Goal: Task Accomplishment & Management: Use online tool/utility

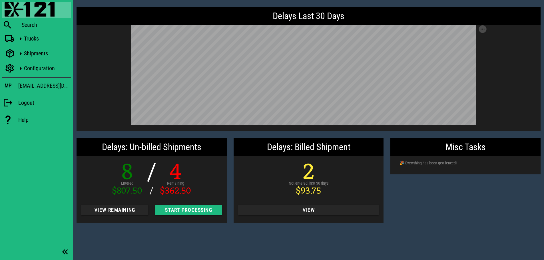
click at [455, 203] on div "Misc Tasks 🎉 Everything has been geo-fenced!" at bounding box center [465, 181] width 157 height 92
click at [110, 213] on span "View Remaining" at bounding box center [115, 211] width 58 height 6
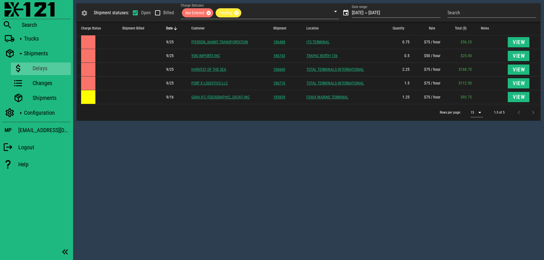
click at [357, 163] on div "Shipment statuses: Open Billed Charge Statuses: Not Entered Pending Date range:…" at bounding box center [308, 130] width 471 height 260
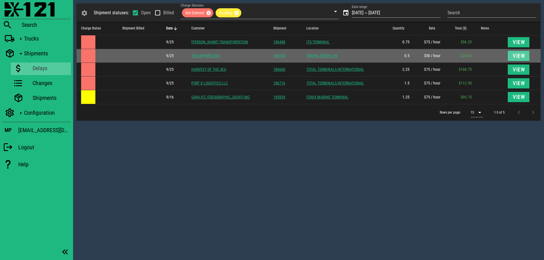
click at [521, 57] on span "View" at bounding box center [519, 56] width 13 height 6
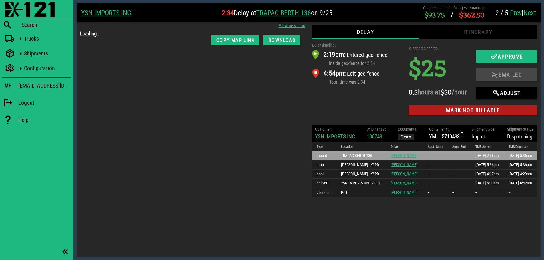
click at [361, 107] on div "Delay timeline: 2:19pm: Entered geo-fence Inside geo-fence for 2:34 4:54pm: Lef…" at bounding box center [357, 80] width 97 height 83
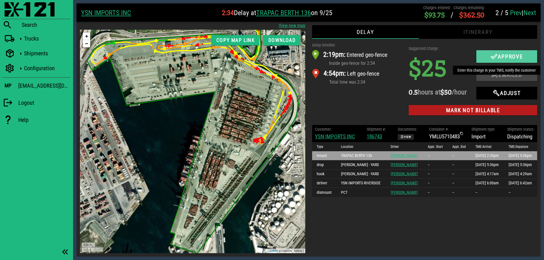
click at [492, 55] on icon "button" at bounding box center [494, 56] width 7 height 7
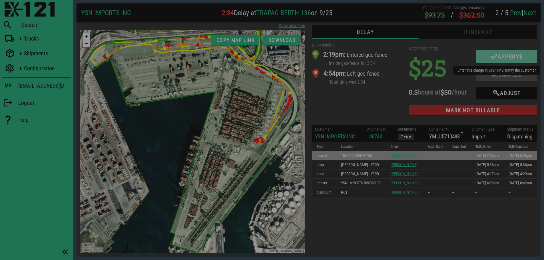
checkbox input "true"
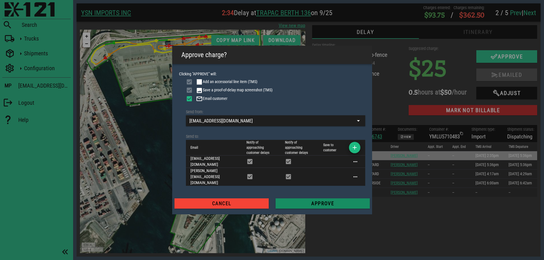
click at [332, 199] on button "Approve" at bounding box center [323, 204] width 94 height 10
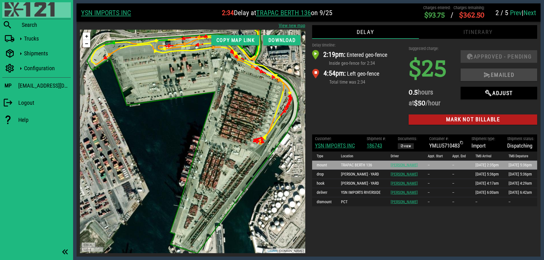
click at [17, 7] on img at bounding box center [30, 9] width 50 height 14
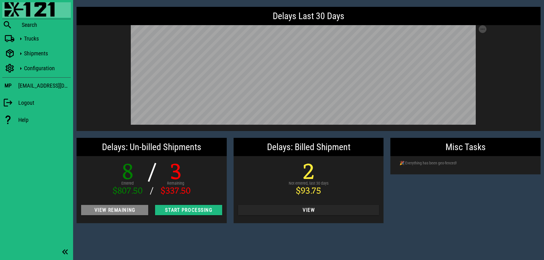
click at [111, 211] on span "View Remaining" at bounding box center [115, 211] width 58 height 6
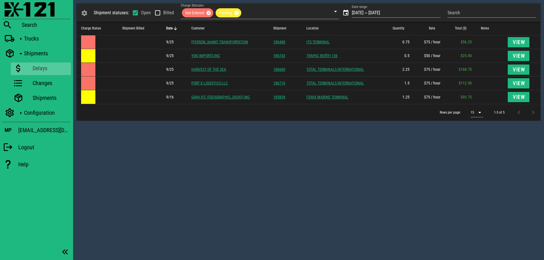
click at [214, 133] on div "Shipment statuses: Open Billed Charge Statuses: Not Entered Pending Date range:…" at bounding box center [308, 130] width 471 height 260
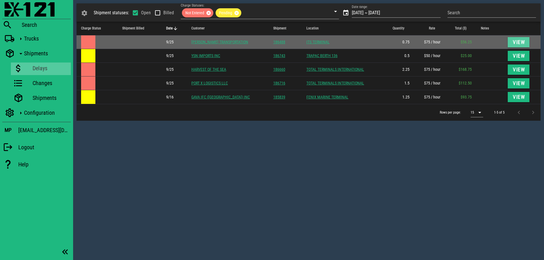
click at [509, 40] on button "View" at bounding box center [519, 42] width 22 height 10
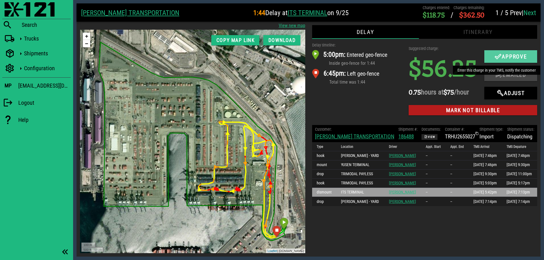
click at [498, 56] on icon "button" at bounding box center [498, 56] width 7 height 7
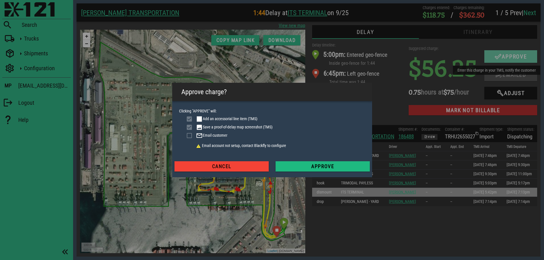
checkbox input "true"
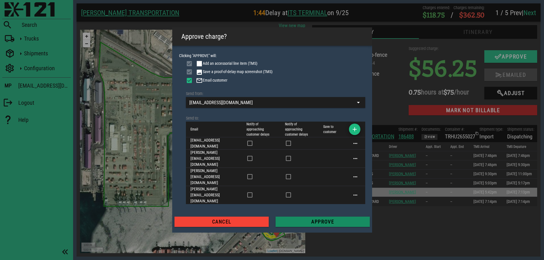
click at [343, 219] on span "Approve" at bounding box center [322, 222] width 85 height 6
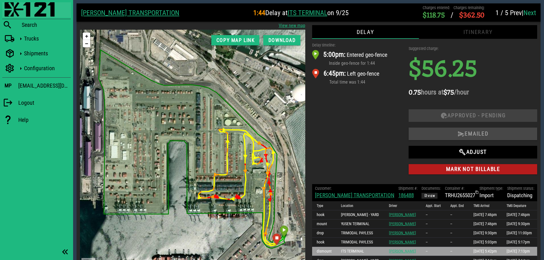
click at [15, 6] on img at bounding box center [30, 9] width 50 height 14
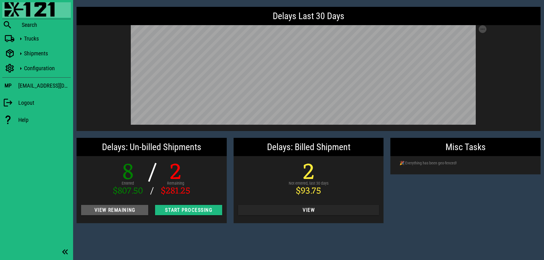
click at [115, 211] on span "View Remaining" at bounding box center [115, 211] width 58 height 6
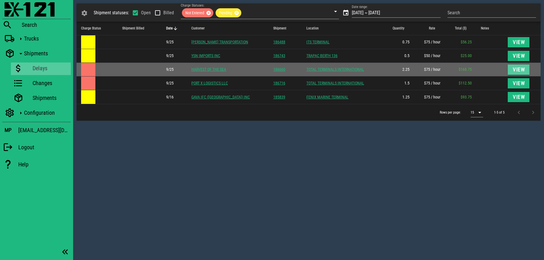
click at [516, 67] on span "View" at bounding box center [519, 70] width 13 height 6
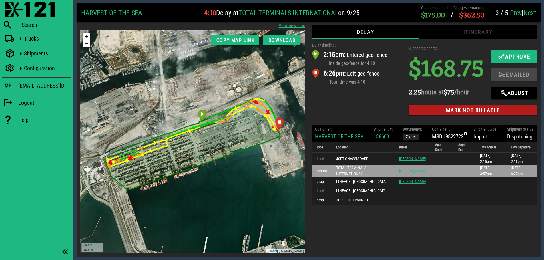
click at [345, 140] on link "HARVEST OF THE SEA" at bounding box center [339, 136] width 49 height 7
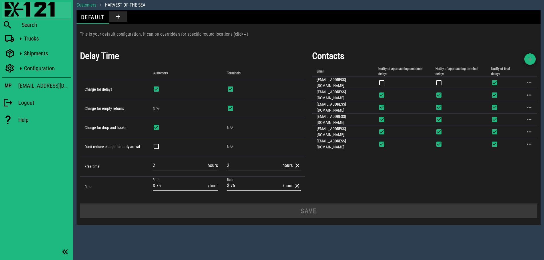
click at [11, 6] on img at bounding box center [30, 9] width 50 height 14
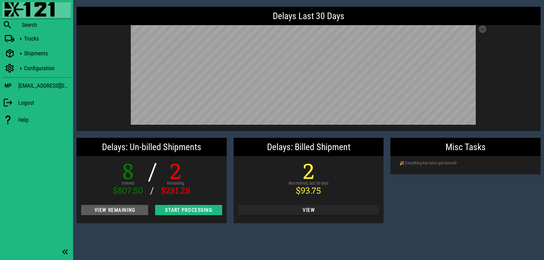
click at [123, 210] on span "View Remaining" at bounding box center [115, 211] width 58 height 6
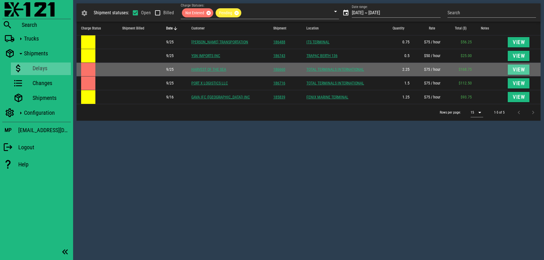
click at [520, 70] on span "View" at bounding box center [519, 70] width 13 height 6
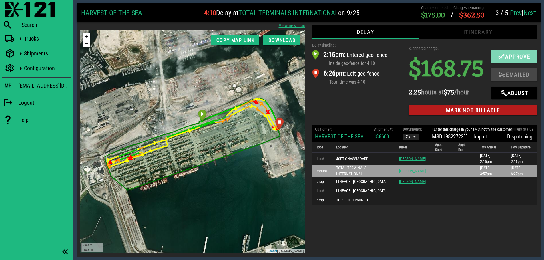
click at [492, 63] on button "Approve" at bounding box center [515, 56] width 46 height 13
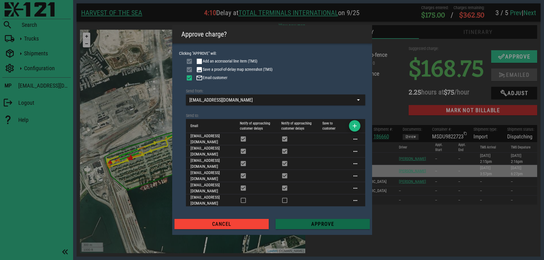
click at [324, 222] on span "Approve" at bounding box center [322, 225] width 85 height 6
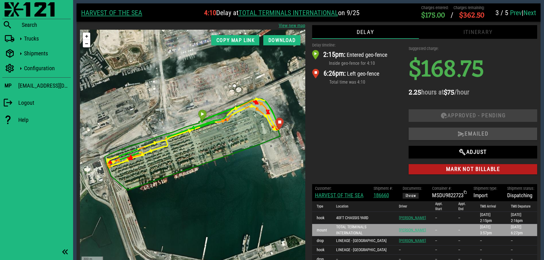
click at [363, 132] on div "Delay timeline: 2:15pm: Entered geo-fence Inside geo-fence for 4:10 6:26pm: Lef…" at bounding box center [357, 110] width 97 height 142
click at [12, 10] on img at bounding box center [30, 9] width 50 height 14
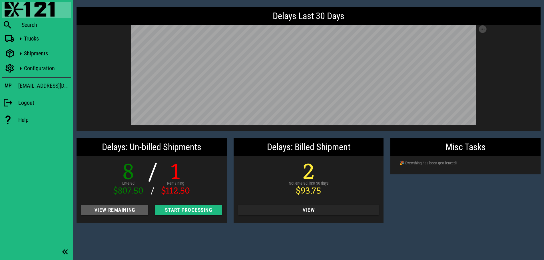
click at [119, 208] on span "View Remaining" at bounding box center [115, 211] width 58 height 6
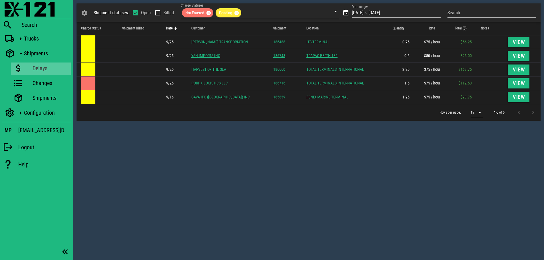
click at [204, 145] on div "Shipment statuses: Open Billed Charge Statuses: Not Entered Pending Date range:…" at bounding box center [308, 130] width 471 height 260
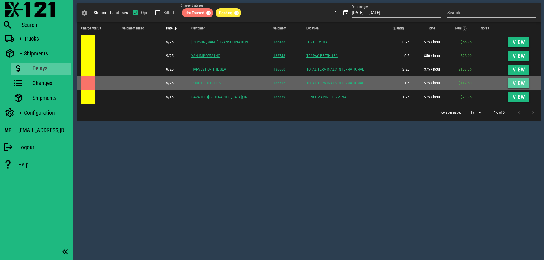
click at [516, 81] on span "View" at bounding box center [519, 84] width 13 height 6
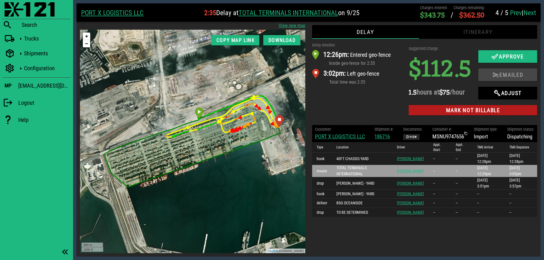
click at [342, 136] on link "PORT X LOGISTICS LLC" at bounding box center [340, 136] width 50 height 7
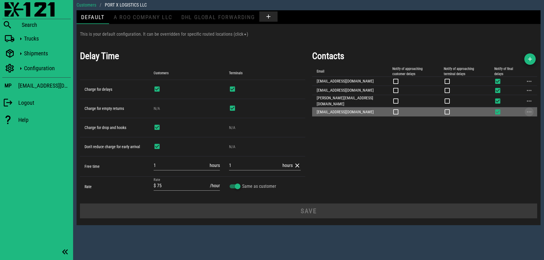
click at [532, 109] on button "button" at bounding box center [529, 112] width 7 height 7
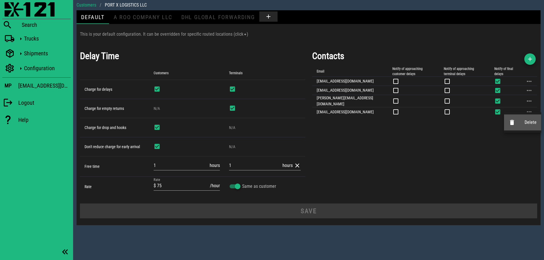
click at [513, 122] on icon at bounding box center [512, 122] width 7 height 7
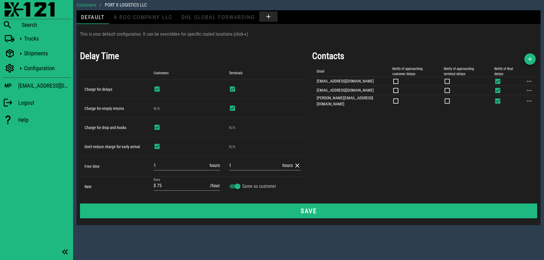
click at [414, 155] on div "Contacts Email Notify of approaching customer delays Notify of approaching term…" at bounding box center [425, 123] width 232 height 155
click at [532, 57] on icon "button" at bounding box center [530, 59] width 7 height 7
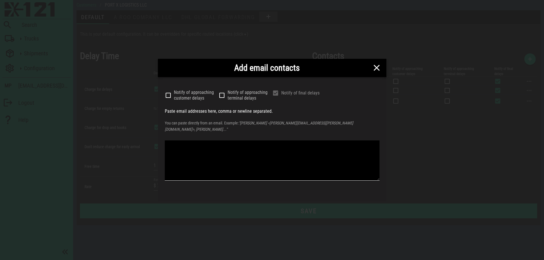
click at [322, 145] on textarea at bounding box center [272, 161] width 215 height 40
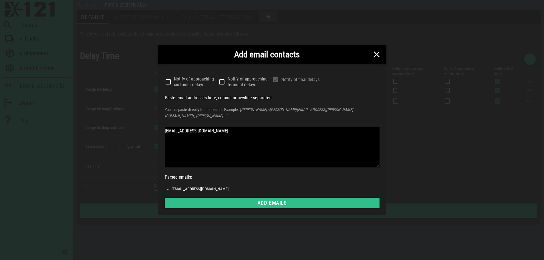
type textarea "[EMAIL_ADDRESS][DOMAIN_NAME]"
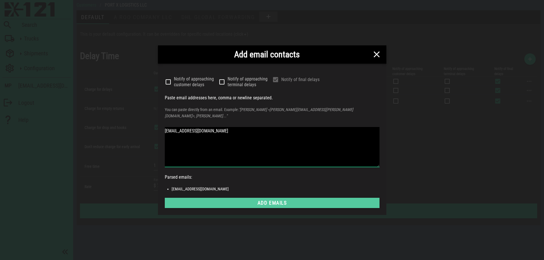
click at [296, 200] on span "Add emails" at bounding box center [272, 203] width 206 height 6
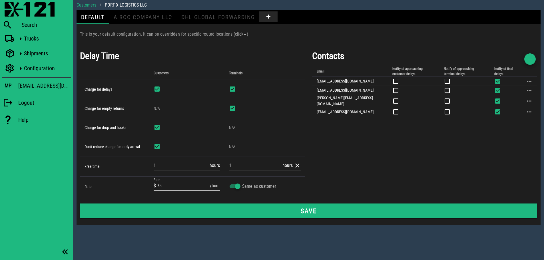
click at [451, 139] on div "Contacts Email Notify of approaching customer delays Notify of approaching term…" at bounding box center [425, 123] width 232 height 155
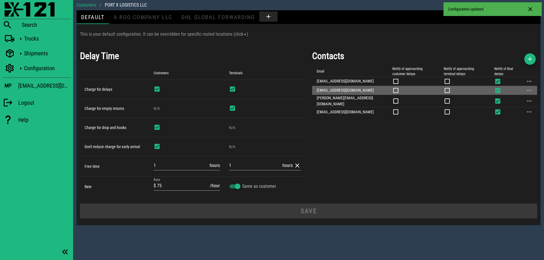
click at [495, 90] on icon at bounding box center [498, 90] width 7 height 7
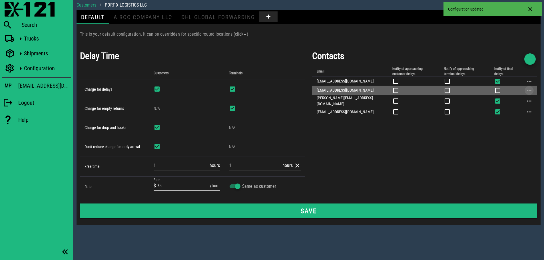
click at [531, 89] on button "button" at bounding box center [529, 90] width 7 height 7
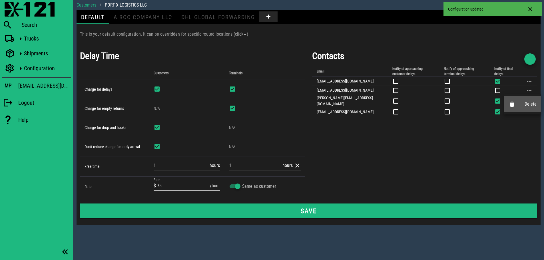
click at [521, 104] on div "Delete" at bounding box center [522, 104] width 37 height 16
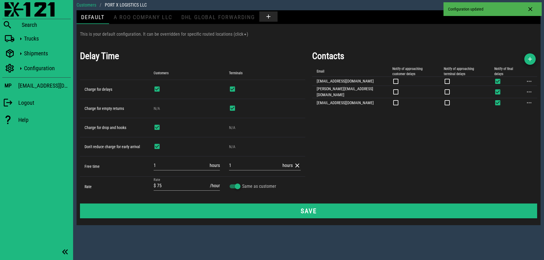
click at [400, 149] on div "Contacts Email Notify of approaching customer delays Notify of approaching term…" at bounding box center [425, 123] width 232 height 155
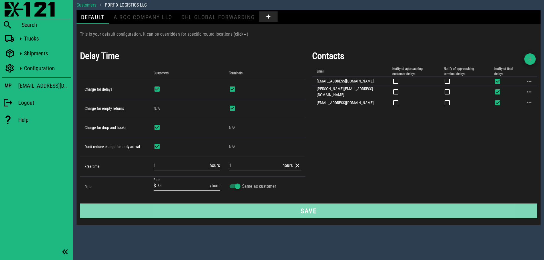
click at [308, 212] on span "Save" at bounding box center [309, 211] width 444 height 7
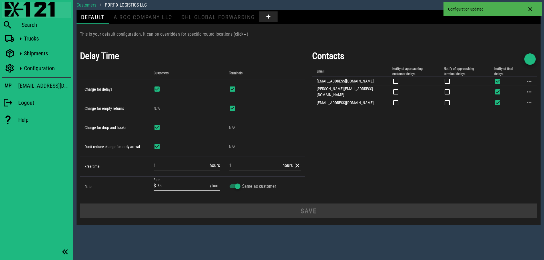
click at [9, 9] on img at bounding box center [30, 9] width 50 height 14
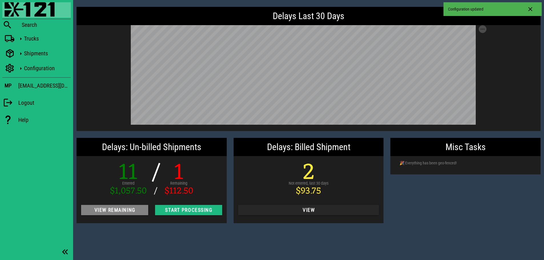
click at [133, 209] on span "View Remaining" at bounding box center [115, 211] width 58 height 6
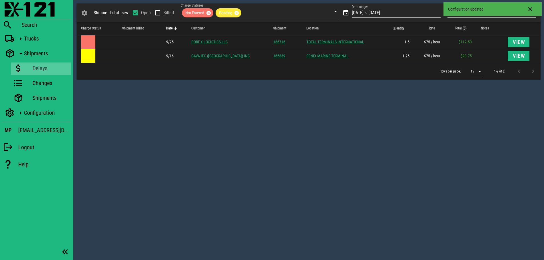
click at [353, 117] on div "Shipment statuses: Open Billed Charge Statuses: Not Entered Pending Date range:…" at bounding box center [308, 130] width 471 height 260
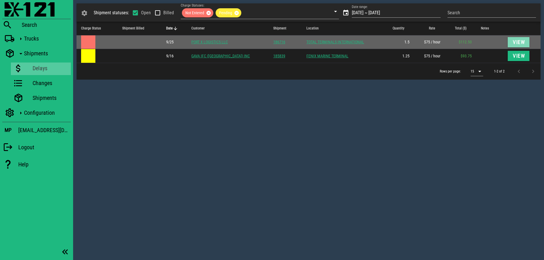
click at [522, 41] on span "View" at bounding box center [519, 42] width 13 height 6
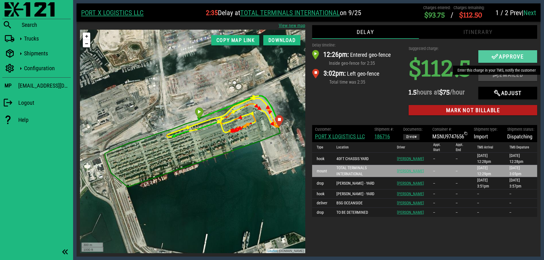
click at [495, 53] on button "Approve" at bounding box center [508, 56] width 59 height 13
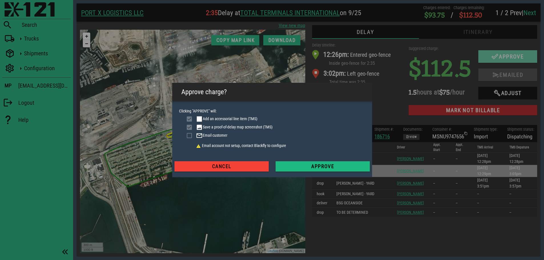
checkbox input "true"
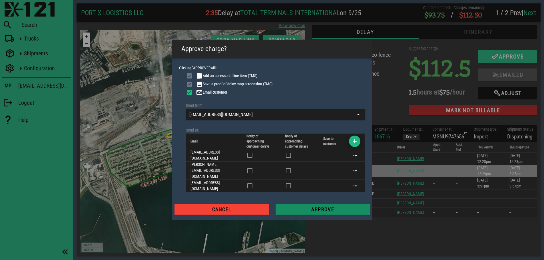
click at [320, 205] on button "Approve" at bounding box center [323, 210] width 94 height 10
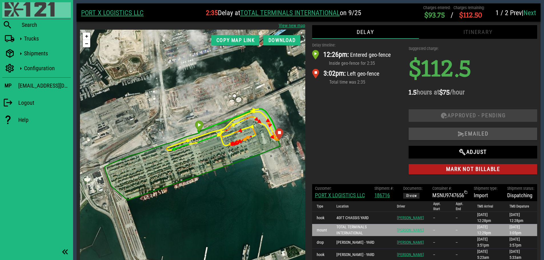
click at [12, 11] on img at bounding box center [30, 9] width 50 height 14
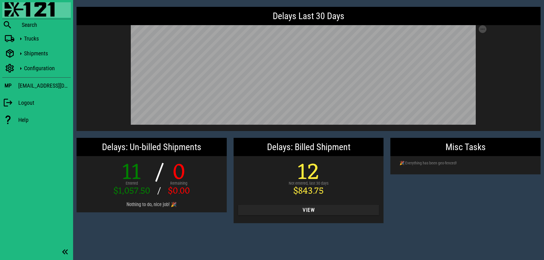
click at [458, 193] on div "Misc Tasks 🎉 Everything has been geo-fenced!" at bounding box center [465, 181] width 157 height 92
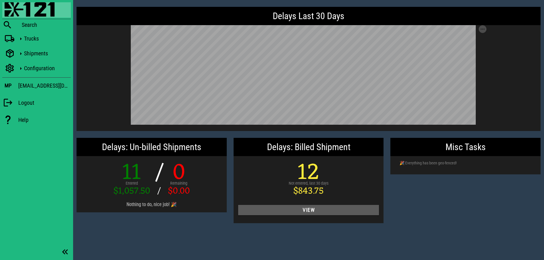
click at [342, 210] on span "View" at bounding box center [309, 211] width 132 height 6
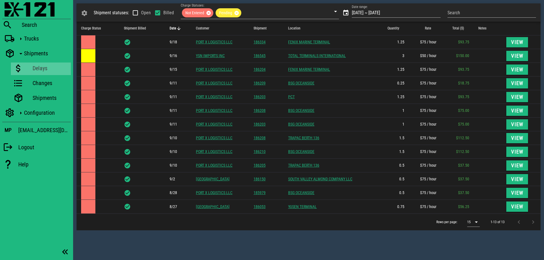
click at [360, 235] on div "Shipment statuses: Open Billed Charge Statuses: Not Entered Pending Date range:…" at bounding box center [308, 130] width 471 height 260
click at [365, 223] on div "Rows per page: 15 1-13 of 13" at bounding box center [309, 222] width 464 height 17
click at [18, 10] on img at bounding box center [30, 9] width 50 height 14
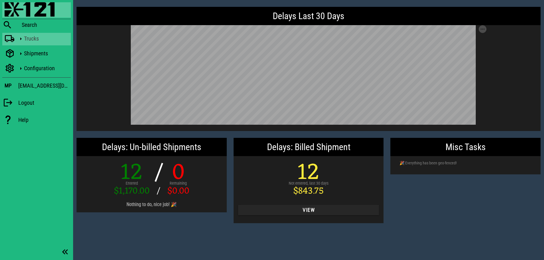
click at [23, 39] on icon at bounding box center [20, 38] width 7 height 7
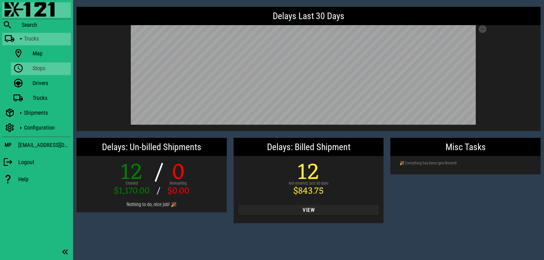
click at [23, 67] on icon at bounding box center [18, 68] width 10 height 7
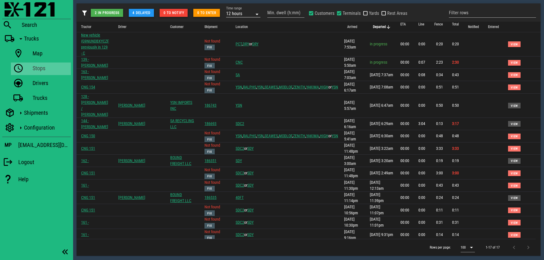
click at [244, 12] on div "12 hours" at bounding box center [239, 13] width 26 height 7
click at [238, 52] on div "1 day" at bounding box center [243, 52] width 25 height 5
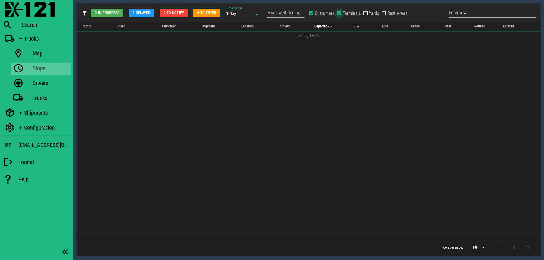
click at [341, 12] on div at bounding box center [340, 13] width 8 height 8
checkbox input "false"
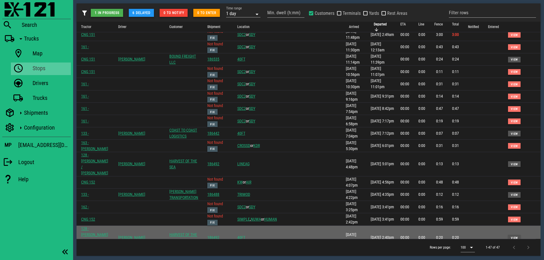
scroll to position [143, 0]
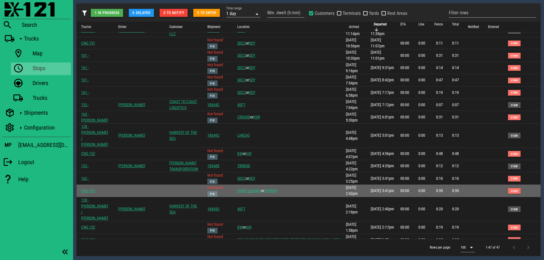
click at [215, 193] on span "Fix" at bounding box center [212, 194] width 5 height 3
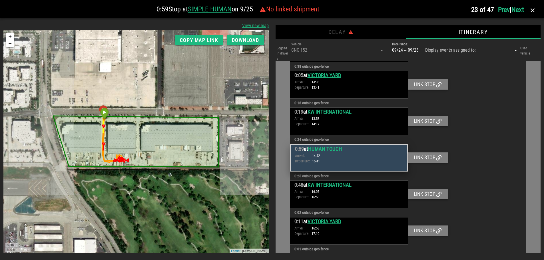
scroll to position [443, 0]
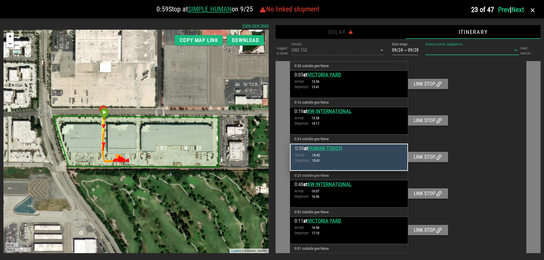
click at [461, 51] on input "Display events assigned to:" at bounding box center [465, 50] width 78 height 9
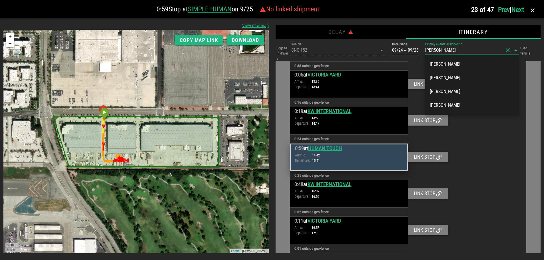
type input "[PERSON_NAME]"
click at [460, 104] on div "[PERSON_NAME]" at bounding box center [472, 105] width 85 height 5
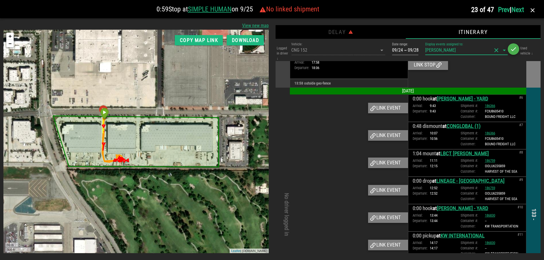
scroll to position [396, 0]
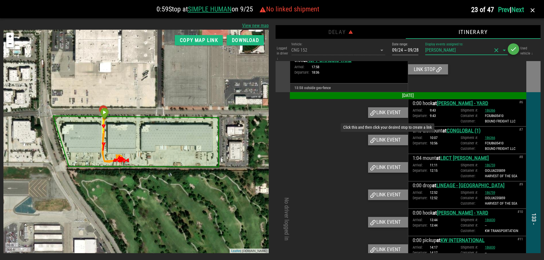
click at [379, 139] on div "Link event" at bounding box center [388, 140] width 40 height 10
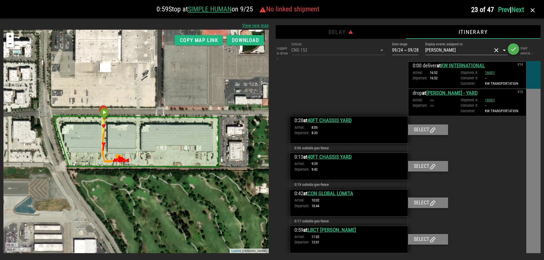
scroll to position [682, 0]
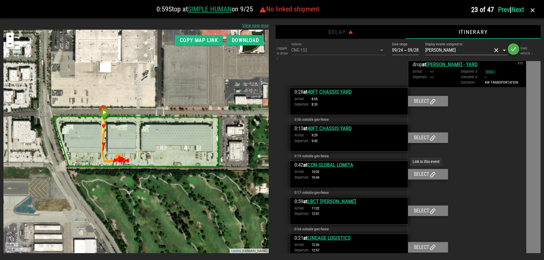
click at [430, 176] on icon at bounding box center [433, 174] width 7 height 7
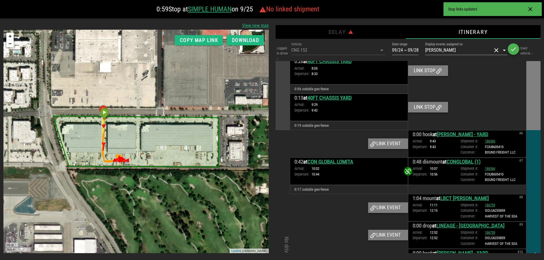
scroll to position [425, 0]
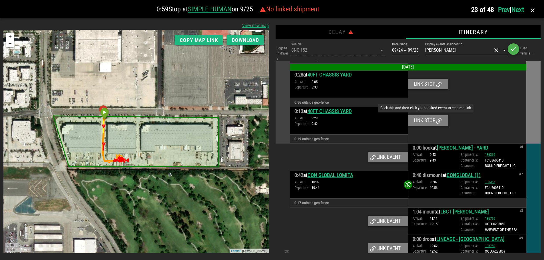
click at [423, 120] on div "Link stop" at bounding box center [428, 120] width 40 height 10
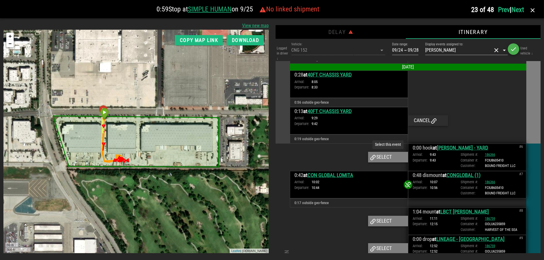
click at [386, 158] on div "Select" at bounding box center [388, 157] width 40 height 10
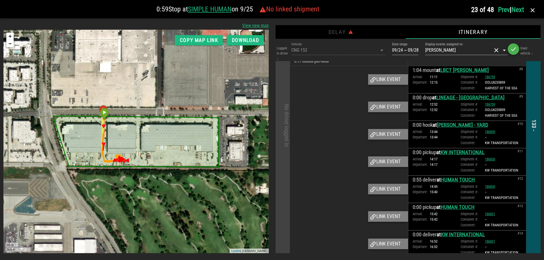
scroll to position [682, 0]
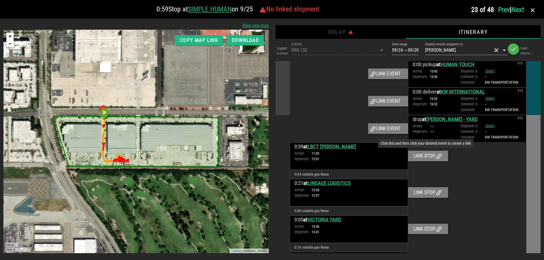
click at [430, 156] on div "Link stop" at bounding box center [428, 156] width 40 height 10
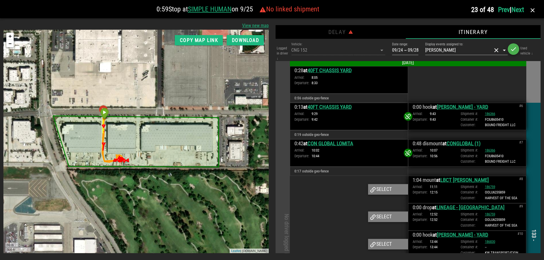
scroll to position [425, 0]
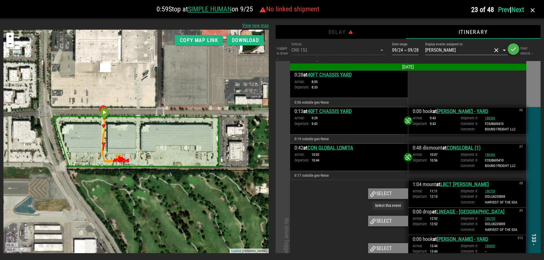
click at [389, 197] on div "Select" at bounding box center [388, 194] width 40 height 10
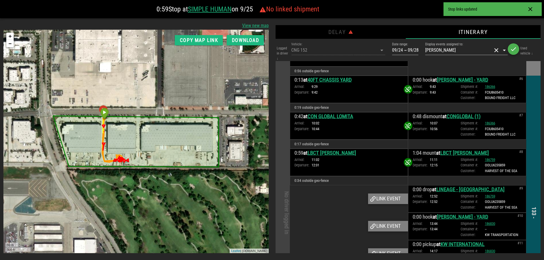
scroll to position [510, 0]
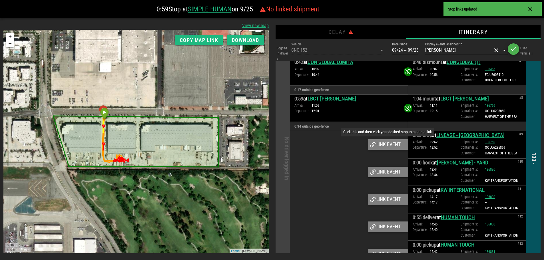
click at [382, 146] on div "Link event" at bounding box center [388, 144] width 40 height 10
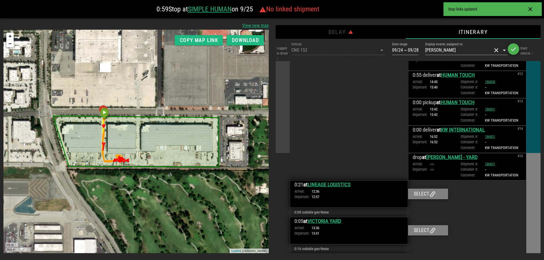
scroll to position [653, 0]
click at [423, 196] on div "Select" at bounding box center [428, 194] width 40 height 10
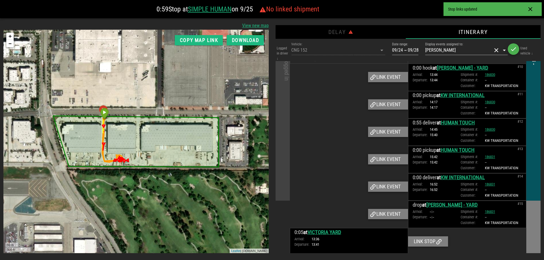
scroll to position [682, 0]
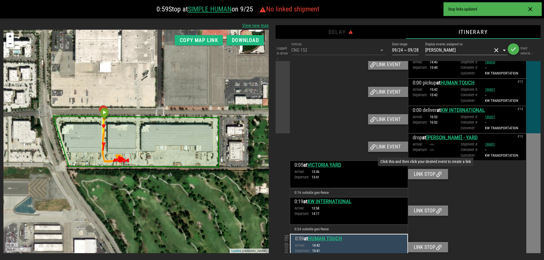
click at [424, 176] on div "Link stop" at bounding box center [428, 174] width 40 height 10
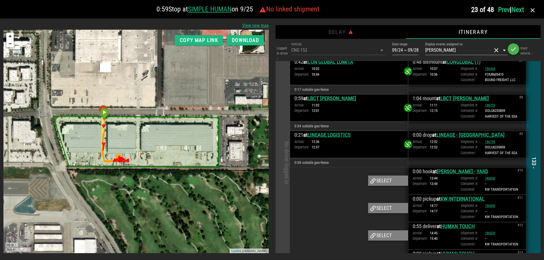
scroll to position [510, 0]
click at [380, 181] on div "Select" at bounding box center [388, 181] width 40 height 10
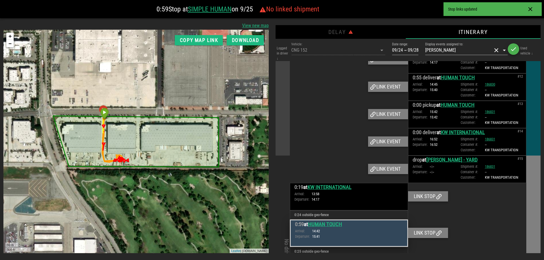
scroll to position [682, 0]
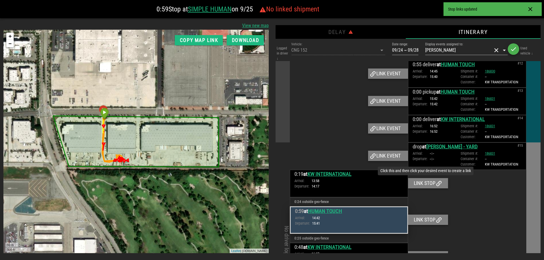
click at [428, 185] on div "Link stop" at bounding box center [428, 183] width 40 height 10
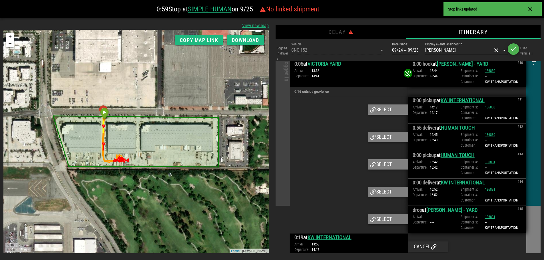
scroll to position [596, 0]
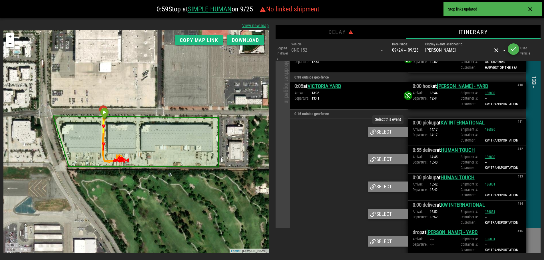
click at [383, 132] on div "Select" at bounding box center [388, 132] width 40 height 10
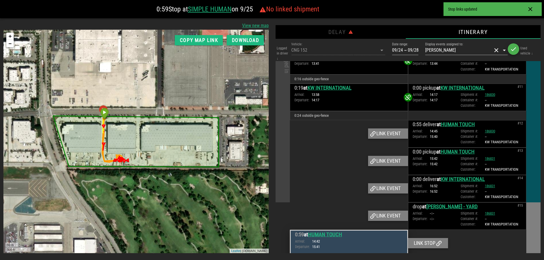
scroll to position [682, 0]
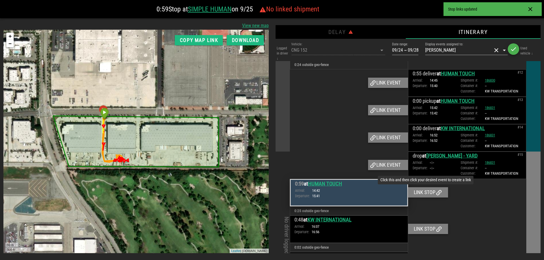
click at [424, 193] on div "Link stop" at bounding box center [428, 192] width 40 height 10
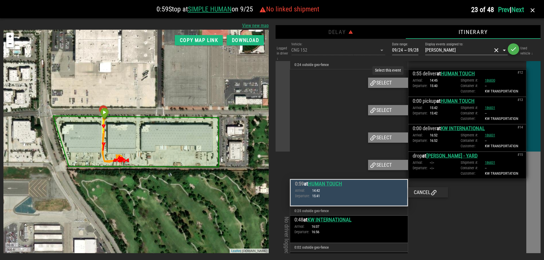
click at [384, 83] on div "Select" at bounding box center [388, 83] width 40 height 10
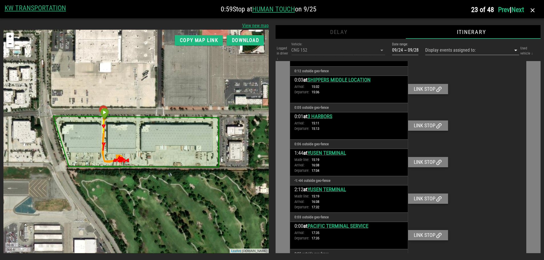
scroll to position [22, 0]
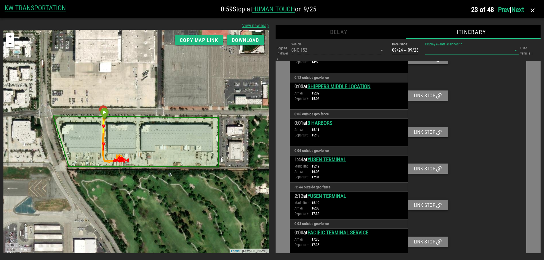
click at [450, 50] on input "Display events assigned to:" at bounding box center [465, 50] width 78 height 9
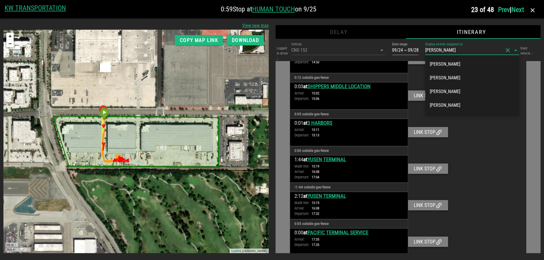
type input "[PERSON_NAME]"
click at [453, 107] on div "[PERSON_NAME]" at bounding box center [472, 105] width 85 height 5
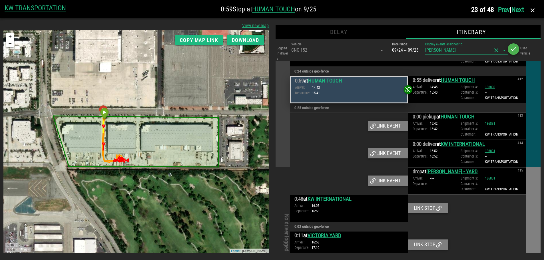
scroll to position [693, 0]
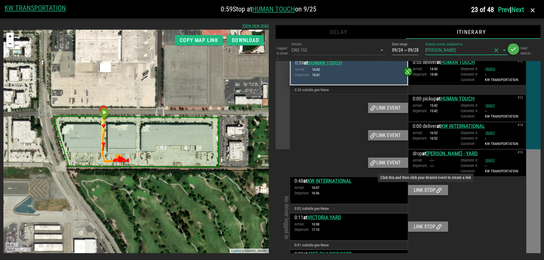
click at [427, 191] on div "Link stop" at bounding box center [428, 190] width 40 height 10
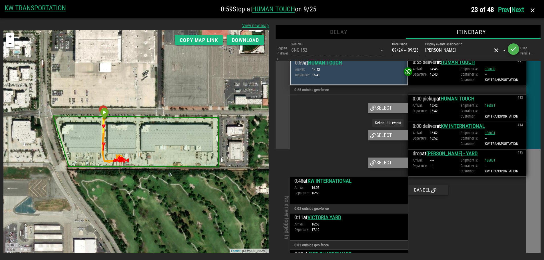
click at [377, 136] on div "Select" at bounding box center [388, 135] width 40 height 10
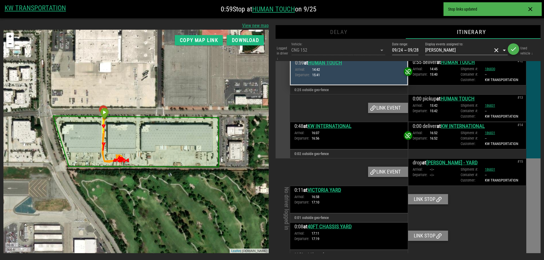
scroll to position [699, 0]
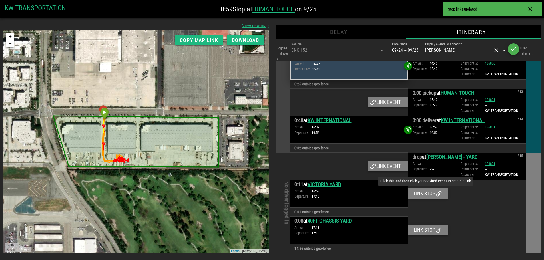
click at [423, 194] on div "Link stop" at bounding box center [428, 194] width 40 height 10
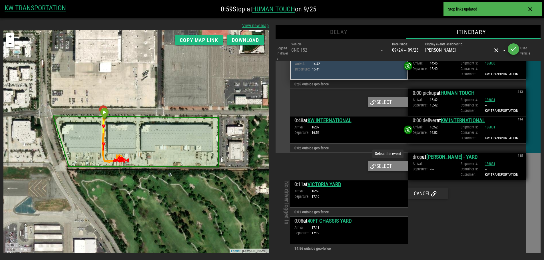
click at [380, 163] on div "Select" at bounding box center [388, 166] width 40 height 10
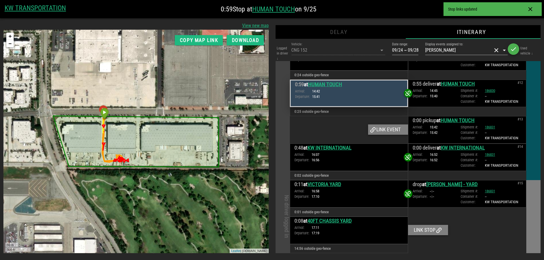
scroll to position [672, 0]
click at [480, 230] on div at bounding box center [467, 230] width 118 height 27
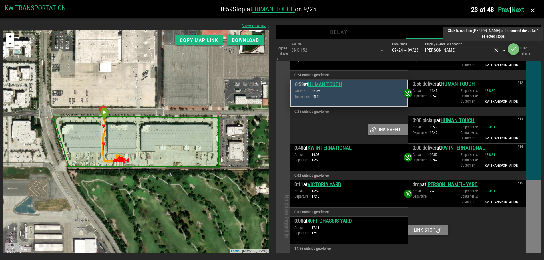
click at [515, 49] on icon "button" at bounding box center [513, 49] width 7 height 7
click at [513, 48] on icon "button" at bounding box center [513, 49] width 7 height 7
click at [337, 131] on div at bounding box center [349, 129] width 118 height 27
click at [480, 227] on div at bounding box center [467, 230] width 118 height 27
click at [474, 227] on div at bounding box center [467, 230] width 118 height 27
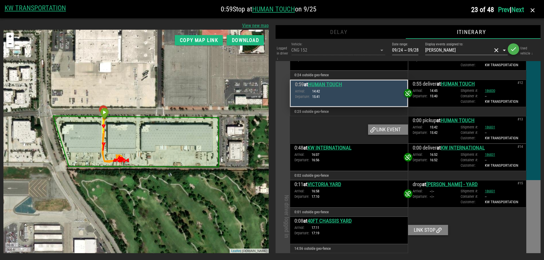
click at [518, 9] on link "Next" at bounding box center [518, 10] width 13 height 8
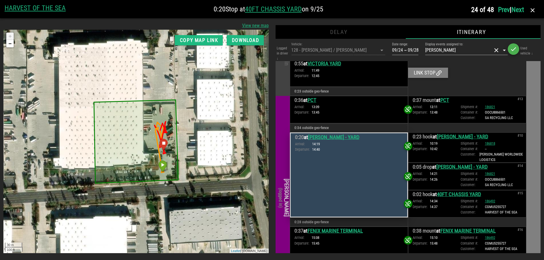
scroll to position [506, 0]
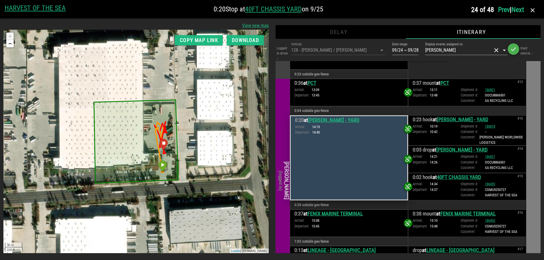
click at [500, 9] on link "Prev" at bounding box center [504, 10] width 12 height 8
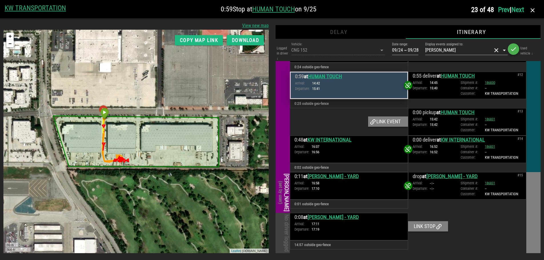
scroll to position [680, 0]
click at [517, 9] on link "Next" at bounding box center [518, 10] width 13 height 8
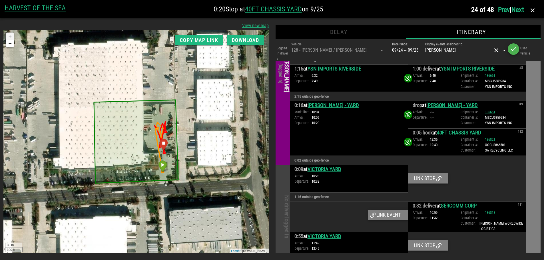
scroll to position [344, 0]
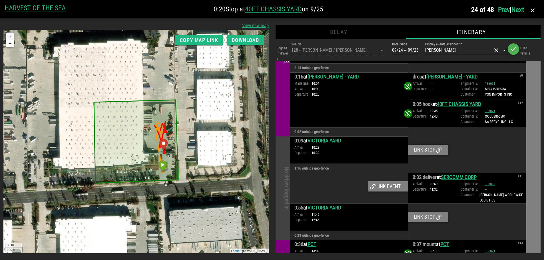
click at [516, 6] on link "Next" at bounding box center [518, 10] width 13 height 8
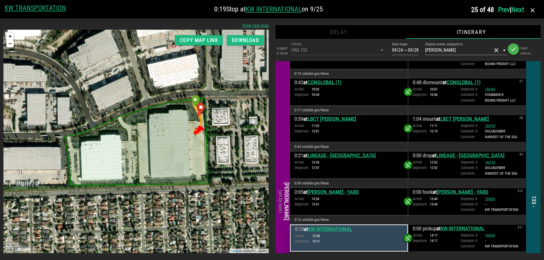
scroll to position [558, 0]
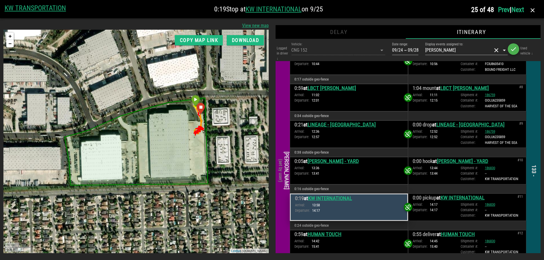
click at [518, 10] on link "Next" at bounding box center [518, 10] width 13 height 8
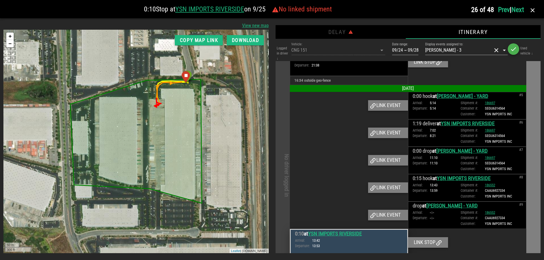
scroll to position [374, 0]
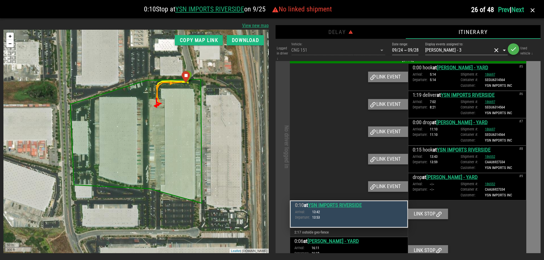
click at [323, 51] on div "Logged in driver ↓ Vehicle: CNG 151 Date range: 09/24 ~ 09/28 Display events as…" at bounding box center [409, 51] width 266 height 20
click at [319, 50] on div "Logged in driver ↓ Vehicle: CNG 151 Date range: 09/24 ~ 09/28 Display events as…" at bounding box center [409, 51] width 266 height 20
click at [382, 49] on div "Logged in driver ↓ Vehicle: CNG 151 Date range: 09/24 ~ 09/28 Display events as…" at bounding box center [409, 51] width 266 height 20
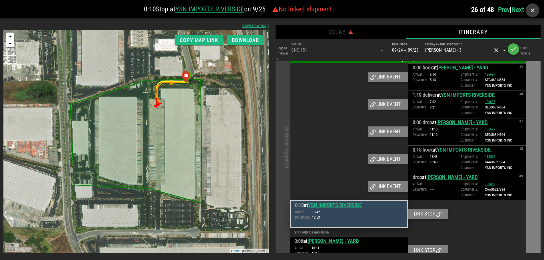
click at [533, 10] on icon "button" at bounding box center [533, 10] width 7 height 7
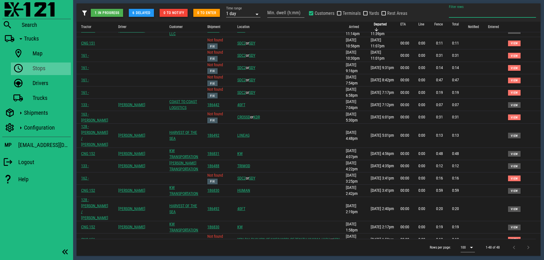
click at [469, 14] on input "Filter rows" at bounding box center [492, 12] width 87 height 9
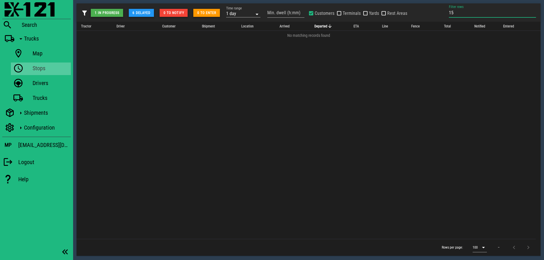
type input "1"
type input "j"
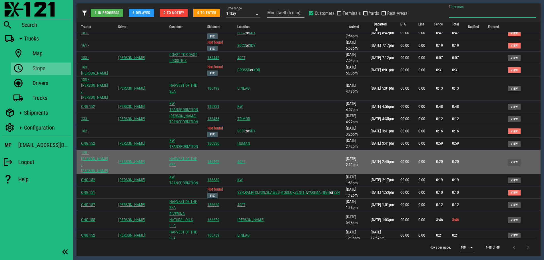
scroll to position [200, 0]
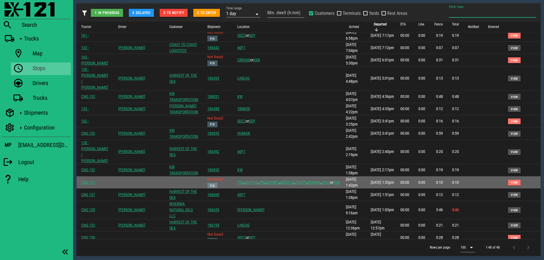
click at [215, 184] on span "Fix" at bounding box center [212, 185] width 5 height 3
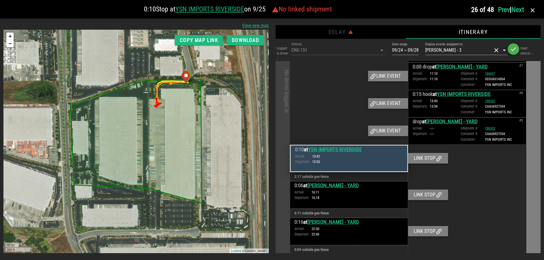
scroll to position [431, 0]
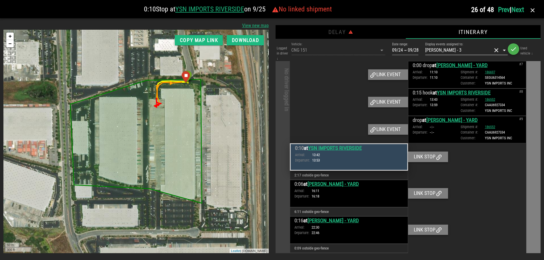
click at [465, 51] on input "Display events assigned to:" at bounding box center [477, 50] width 30 height 9
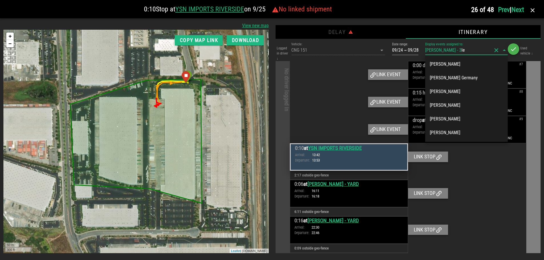
type input "l"
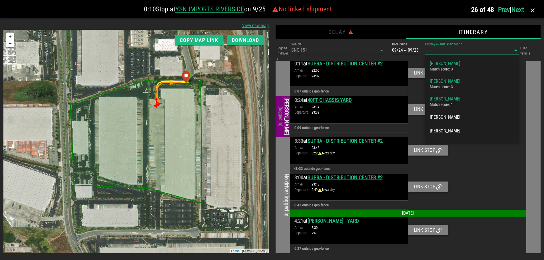
scroll to position [340, 0]
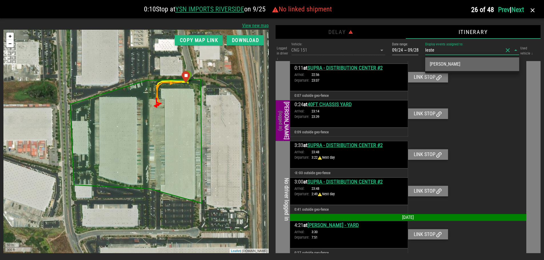
type input "[PERSON_NAME]"
click at [466, 61] on div "[PERSON_NAME]" at bounding box center [472, 64] width 85 height 12
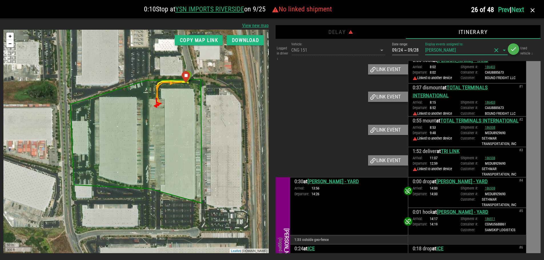
scroll to position [0, 0]
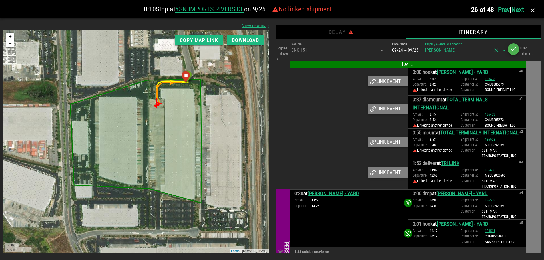
click at [516, 7] on link "Next" at bounding box center [518, 10] width 13 height 8
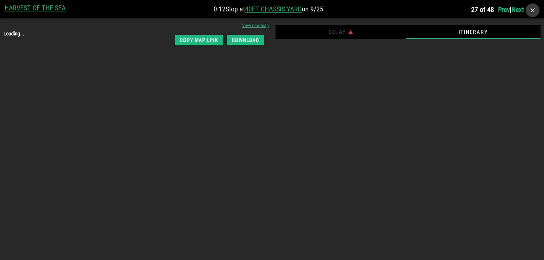
click at [534, 11] on icon "button" at bounding box center [533, 10] width 7 height 7
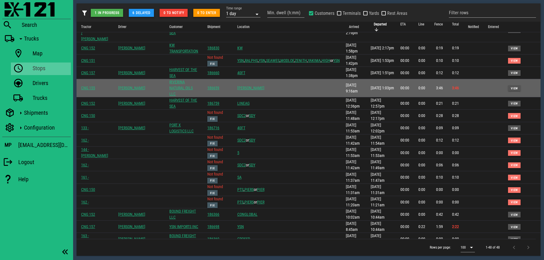
scroll to position [328, 0]
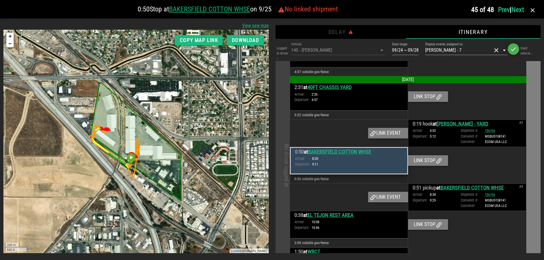
scroll to position [334, 0]
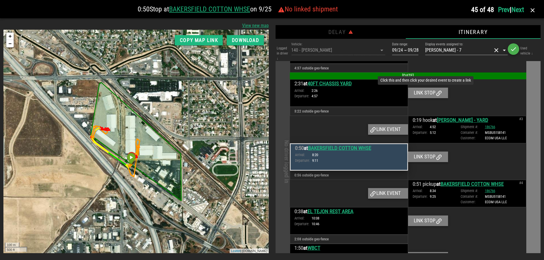
click at [433, 95] on div "Link stop" at bounding box center [428, 93] width 40 height 10
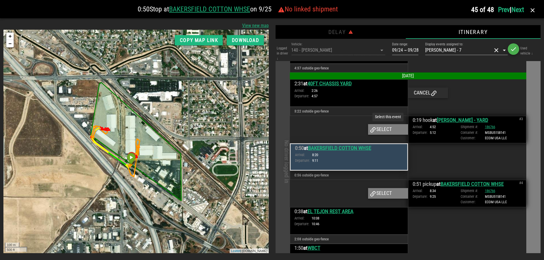
click at [389, 128] on div "Select" at bounding box center [388, 129] width 40 height 10
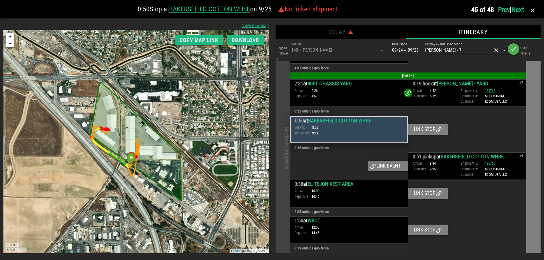
scroll to position [320, 0]
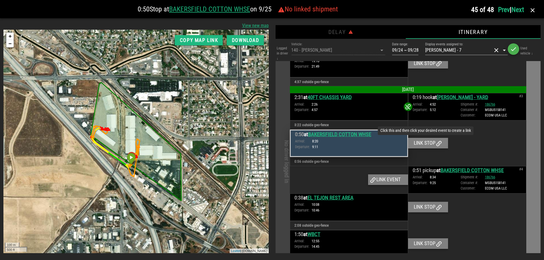
click at [420, 141] on div "Link stop" at bounding box center [428, 143] width 40 height 10
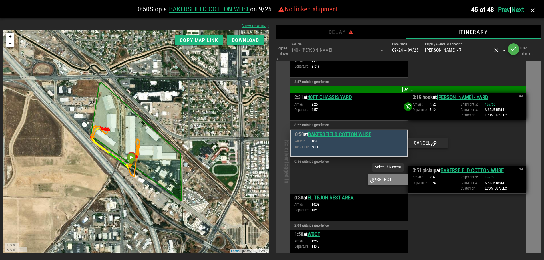
click at [390, 178] on div "Select" at bounding box center [388, 180] width 40 height 10
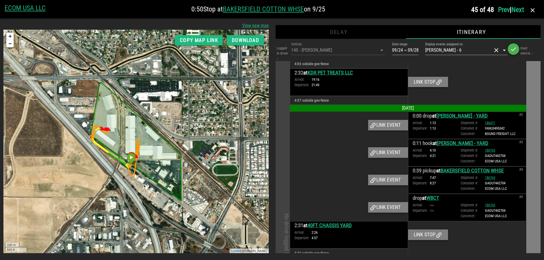
scroll to position [188, 0]
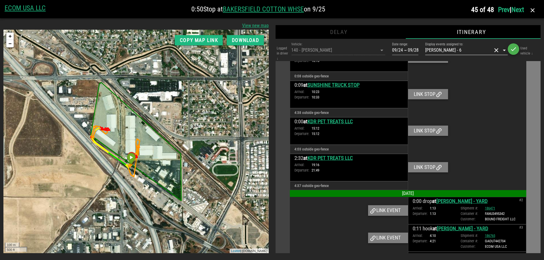
click at [475, 51] on input "Display events assigned to:" at bounding box center [477, 50] width 30 height 9
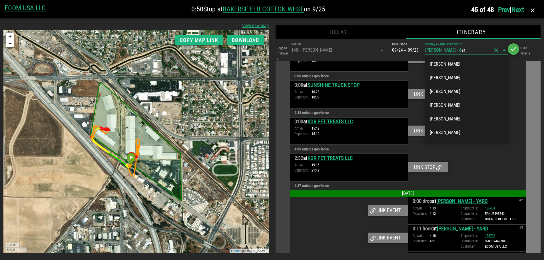
type input "ere"
click at [496, 49] on button "clear icon" at bounding box center [496, 50] width 7 height 7
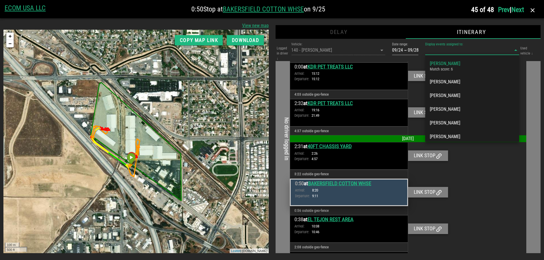
click at [463, 49] on input "Display events assigned to:" at bounding box center [465, 50] width 78 height 9
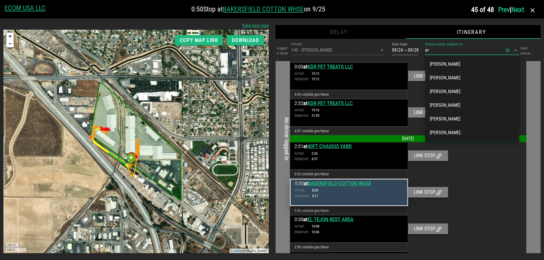
type input "ern"
click at [462, 95] on div "[PERSON_NAME]" at bounding box center [472, 91] width 85 height 12
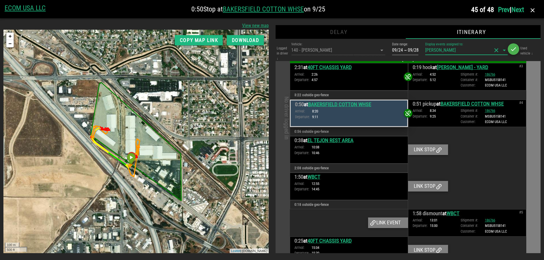
scroll to position [363, 0]
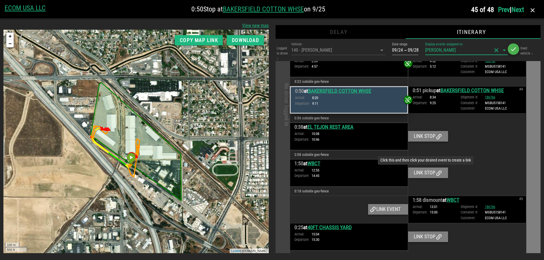
click at [425, 174] on div "Link stop" at bounding box center [428, 173] width 40 height 10
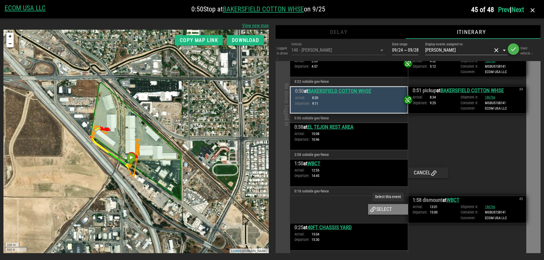
click at [386, 210] on div "Select" at bounding box center [388, 209] width 40 height 10
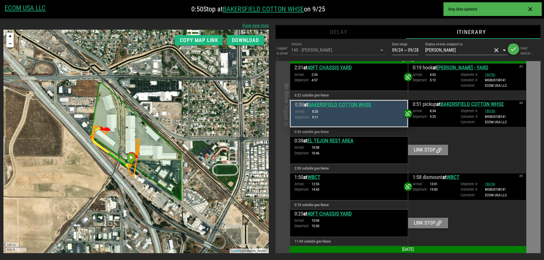
scroll to position [378, 0]
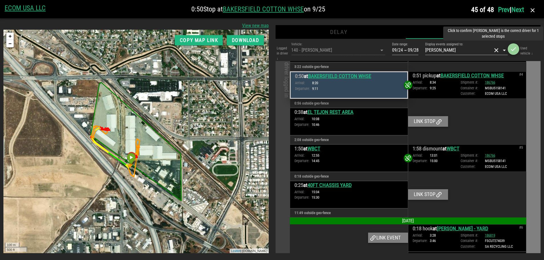
click at [512, 50] on icon "button" at bounding box center [513, 49] width 7 height 7
click at [514, 49] on icon "button" at bounding box center [513, 49] width 7 height 7
click at [492, 127] on div at bounding box center [467, 121] width 118 height 27
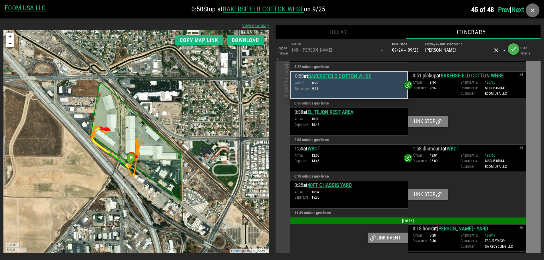
click at [535, 11] on icon "button" at bounding box center [533, 10] width 7 height 7
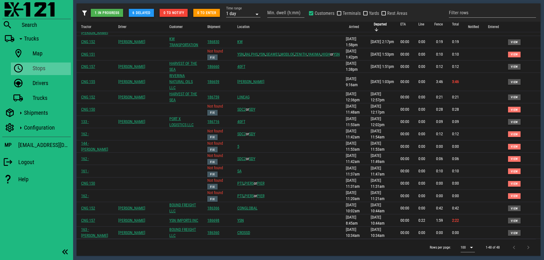
scroll to position [332, 0]
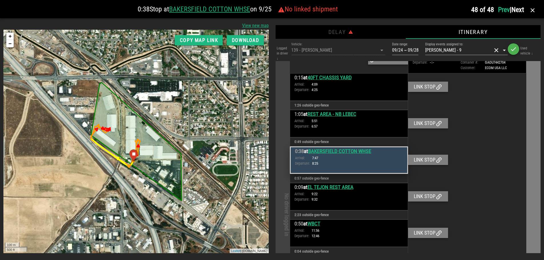
scroll to position [242, 0]
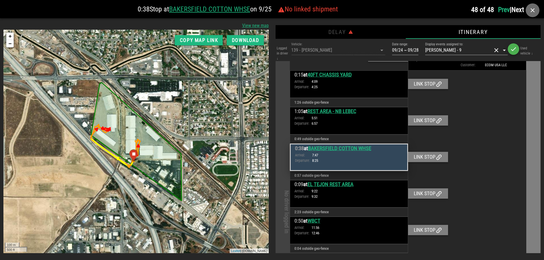
click at [534, 11] on icon "button" at bounding box center [533, 10] width 7 height 7
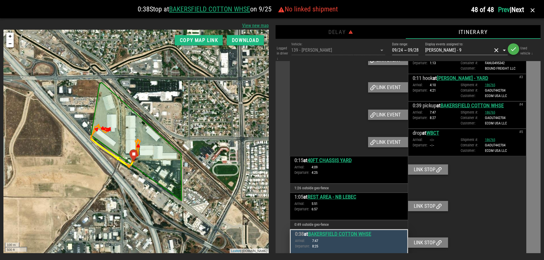
scroll to position [128, 0]
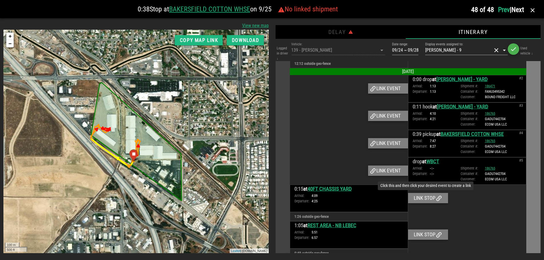
click at [432, 197] on div "Link stop" at bounding box center [428, 198] width 40 height 10
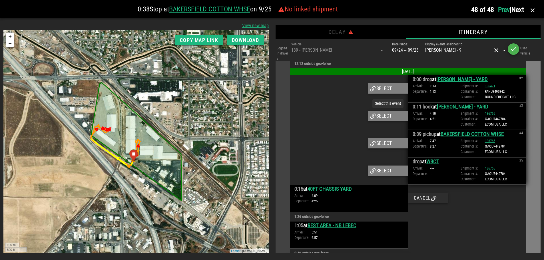
click at [381, 117] on div "Select" at bounding box center [388, 116] width 40 height 10
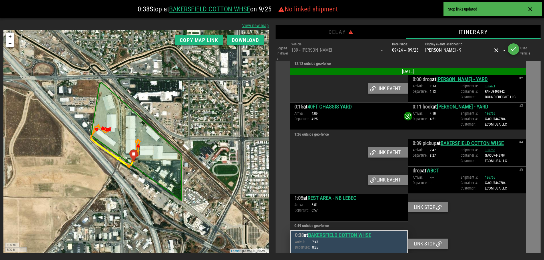
scroll to position [156, 0]
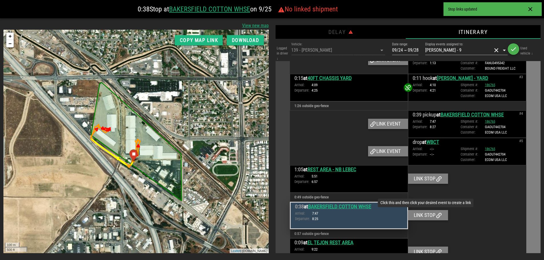
click at [430, 217] on div "Link stop" at bounding box center [428, 215] width 40 height 10
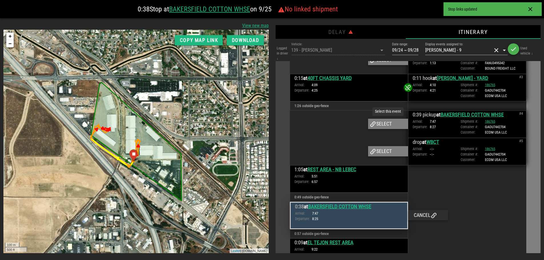
click at [380, 123] on div "Select" at bounding box center [388, 124] width 40 height 10
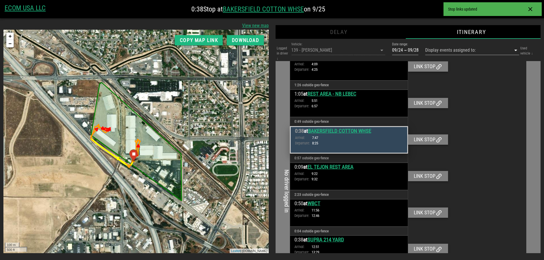
scroll to position [82, 0]
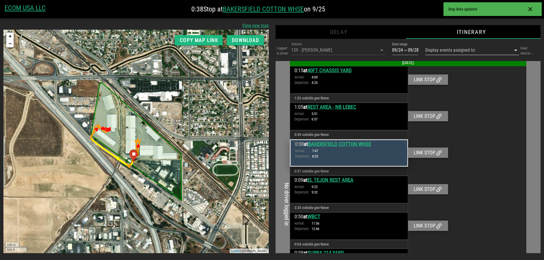
click at [445, 51] on input "Display events assigned to:" at bounding box center [465, 50] width 78 height 9
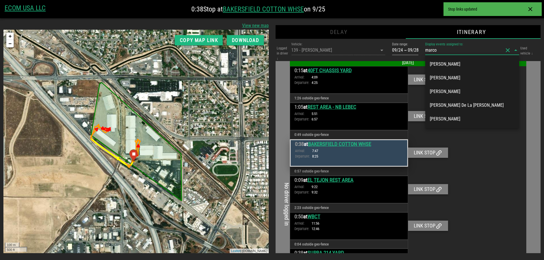
type input "[PERSON_NAME]"
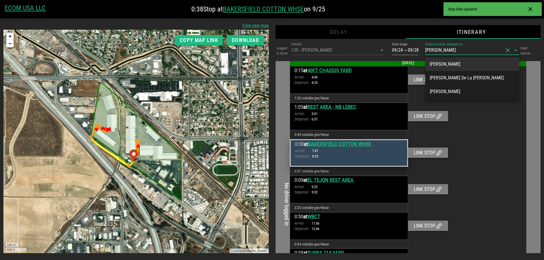
click at [449, 65] on div "[PERSON_NAME]" at bounding box center [472, 63] width 85 height 5
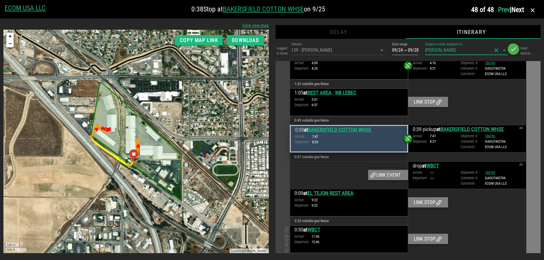
scroll to position [188, 0]
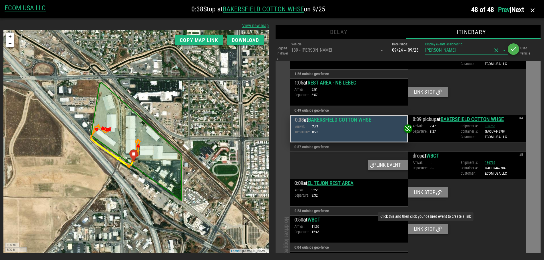
click at [436, 228] on icon at bounding box center [439, 229] width 7 height 7
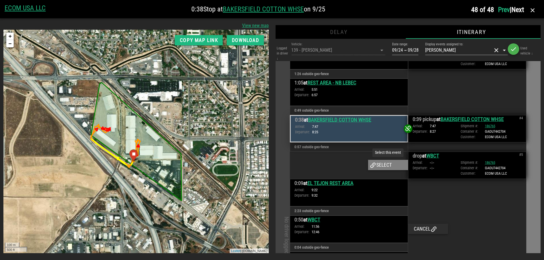
click at [389, 167] on div "Select" at bounding box center [388, 165] width 40 height 10
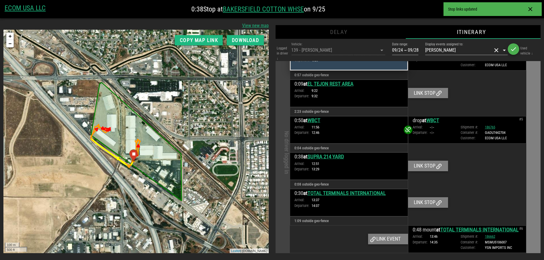
scroll to position [289, 0]
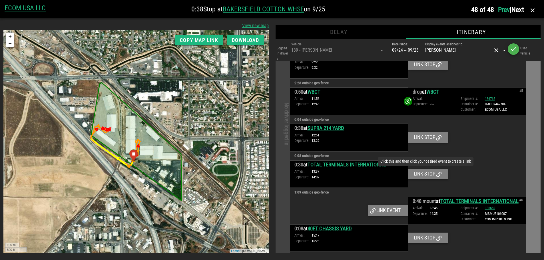
click at [434, 173] on div "Link stop" at bounding box center [428, 174] width 40 height 10
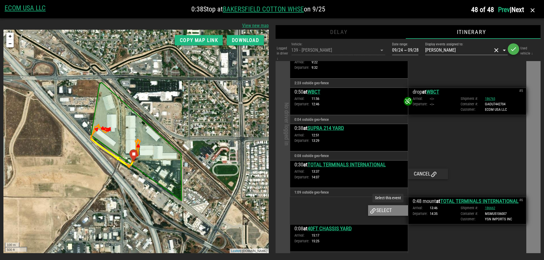
click at [382, 210] on div "Select" at bounding box center [388, 211] width 40 height 10
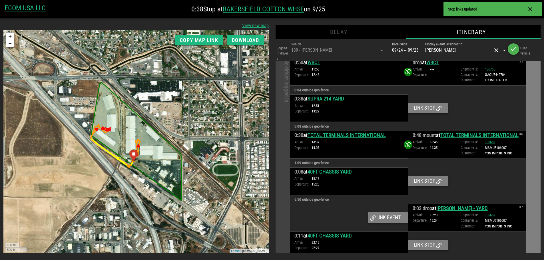
scroll to position [332, 0]
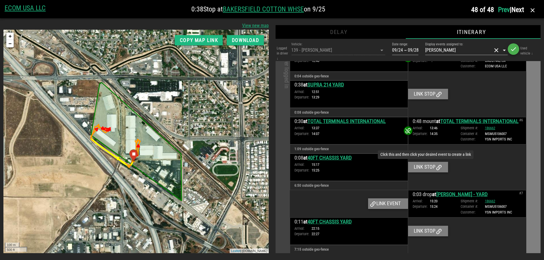
click at [430, 172] on div "Link stop" at bounding box center [428, 167] width 40 height 10
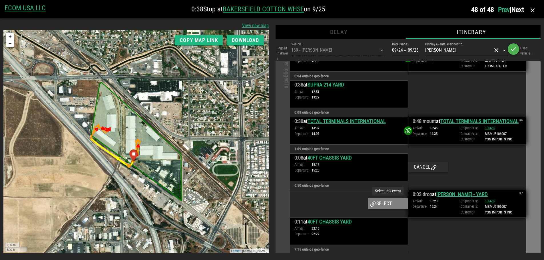
click at [390, 207] on div "Select" at bounding box center [388, 204] width 40 height 10
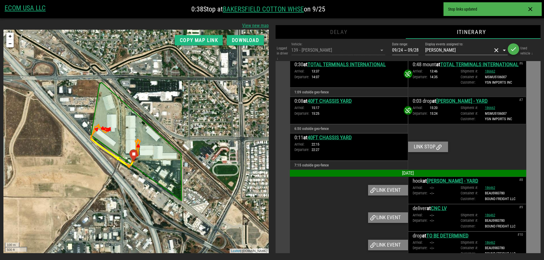
scroll to position [428, 0]
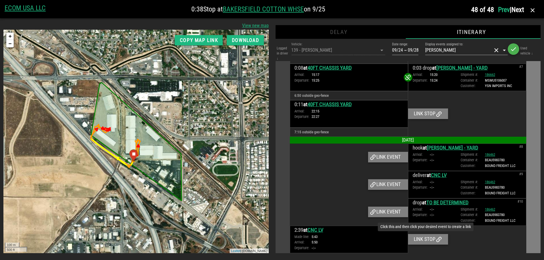
click at [426, 238] on div "Link stop" at bounding box center [428, 239] width 40 height 10
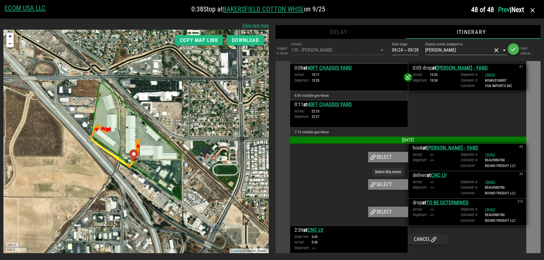
click at [375, 184] on div "Select" at bounding box center [388, 184] width 40 height 10
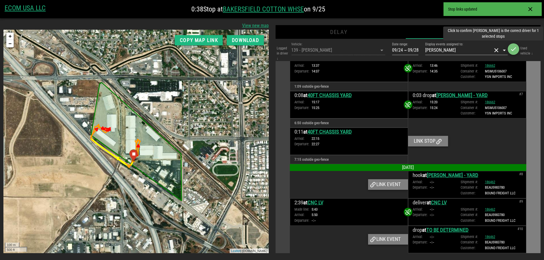
click at [515, 49] on icon "button" at bounding box center [513, 49] width 7 height 7
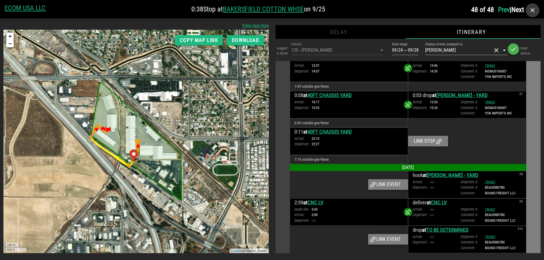
click at [534, 9] on icon "button" at bounding box center [533, 10] width 7 height 7
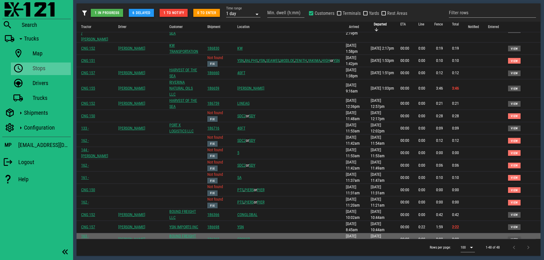
scroll to position [312, 0]
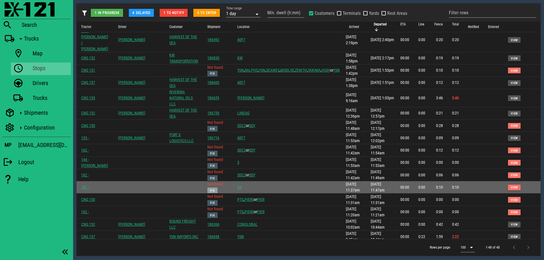
click at [215, 189] on span "Fix" at bounding box center [212, 190] width 5 height 3
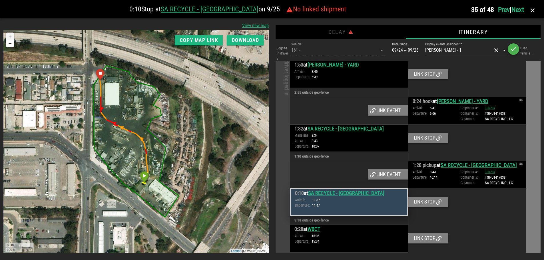
scroll to position [715, 0]
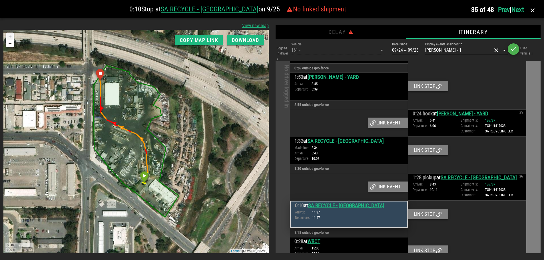
click at [462, 49] on input "Display events assigned to:" at bounding box center [477, 50] width 30 height 9
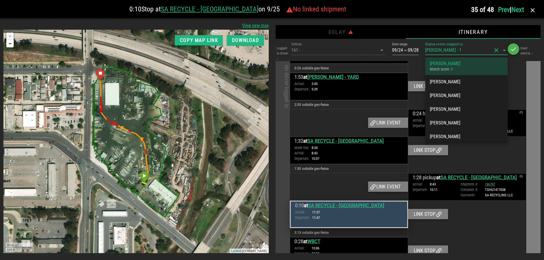
click at [495, 50] on button "clear icon" at bounding box center [496, 50] width 7 height 7
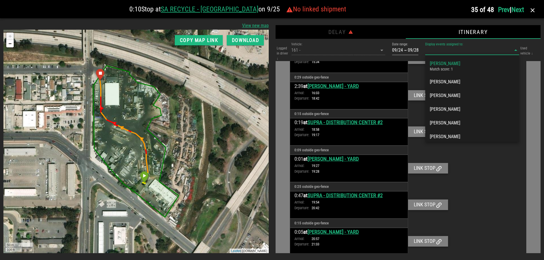
scroll to position [1034, 0]
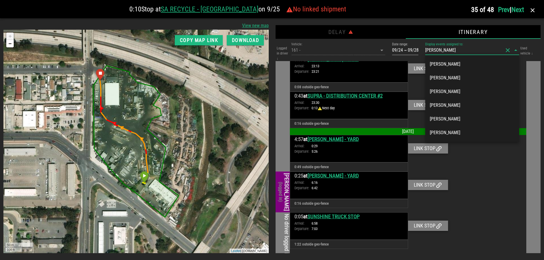
type input "[PERSON_NAME]"
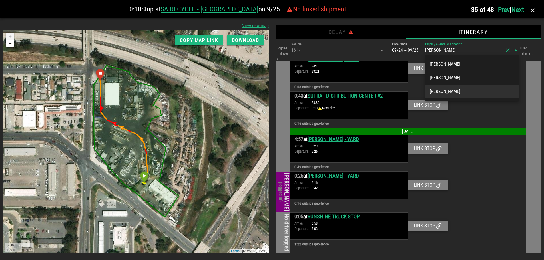
click at [464, 95] on div "[PERSON_NAME]" at bounding box center [472, 91] width 85 height 12
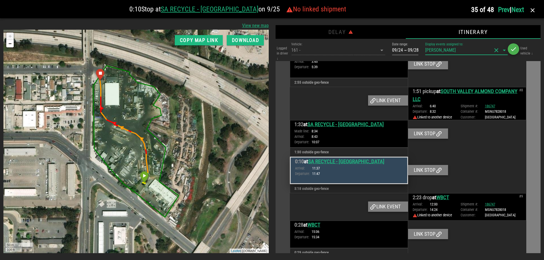
scroll to position [845, 0]
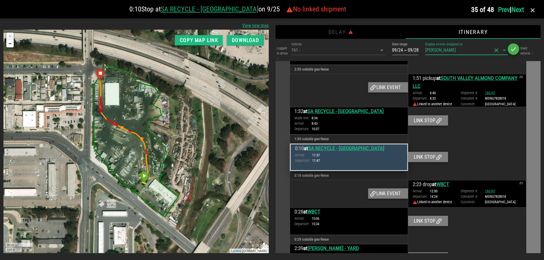
drag, startPoint x: 497, startPoint y: 49, endPoint x: 488, endPoint y: 51, distance: 9.6
click at [497, 49] on button "clear icon" at bounding box center [496, 50] width 7 height 7
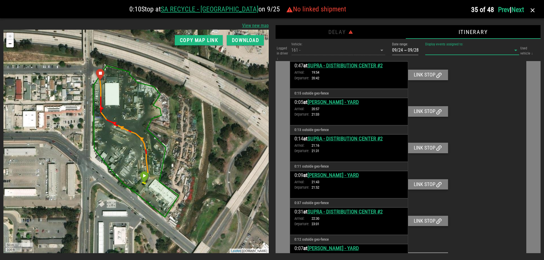
scroll to position [1034, 0]
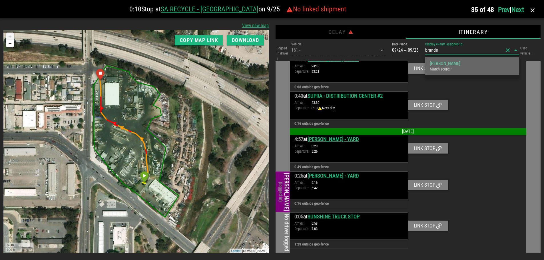
type input "[PERSON_NAME]"
click at [450, 69] on div "Match score: 1" at bounding box center [472, 69] width 85 height 5
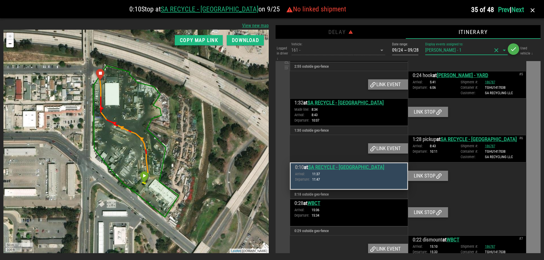
scroll to position [744, 0]
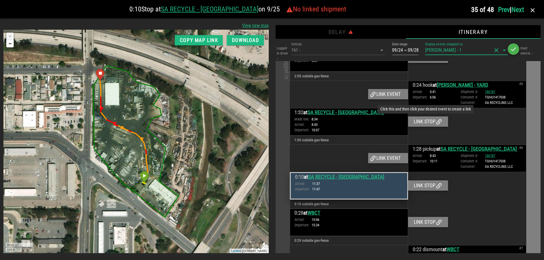
click at [436, 121] on icon at bounding box center [439, 122] width 7 height 7
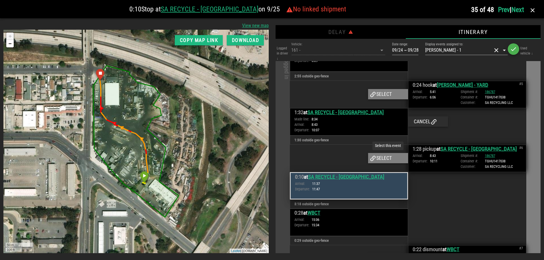
click at [379, 155] on div "Select" at bounding box center [388, 158] width 40 height 10
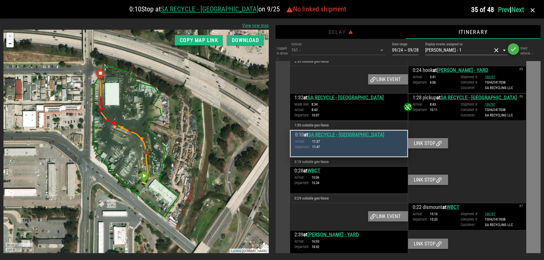
scroll to position [787, 0]
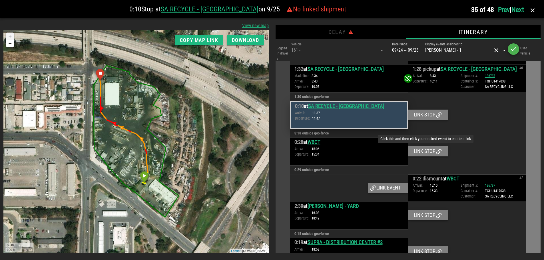
click at [425, 151] on div "Link stop" at bounding box center [428, 151] width 40 height 10
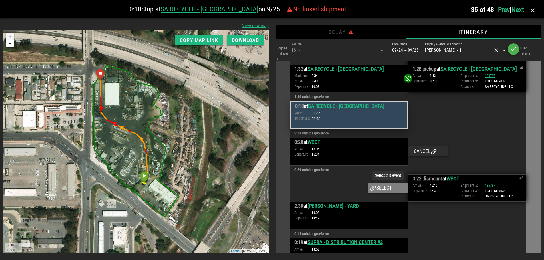
click at [381, 189] on div "Select" at bounding box center [388, 188] width 40 height 10
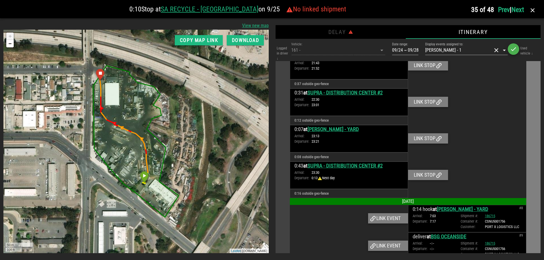
scroll to position [1130, 0]
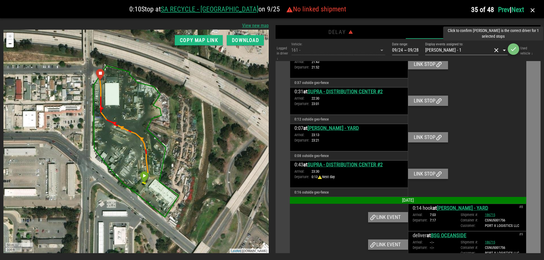
click at [514, 47] on icon "button" at bounding box center [513, 49] width 7 height 7
click at [495, 132] on div at bounding box center [467, 137] width 118 height 27
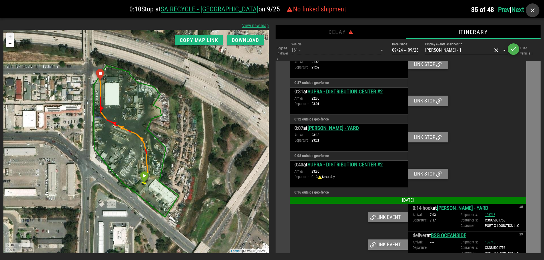
click at [532, 10] on icon "button" at bounding box center [533, 10] width 7 height 7
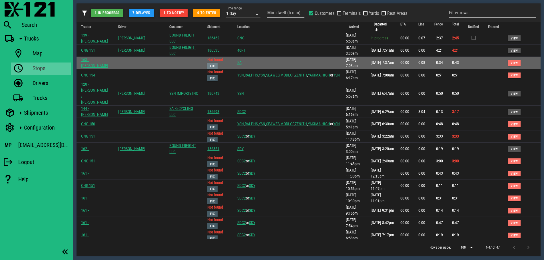
click at [215, 65] on span "Fix" at bounding box center [212, 66] width 5 height 3
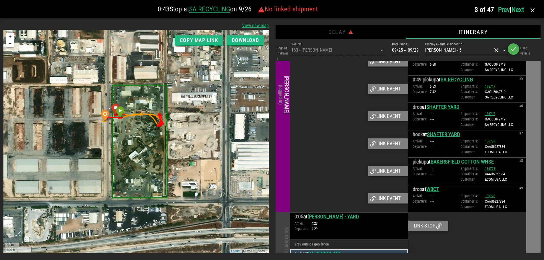
scroll to position [234, 0]
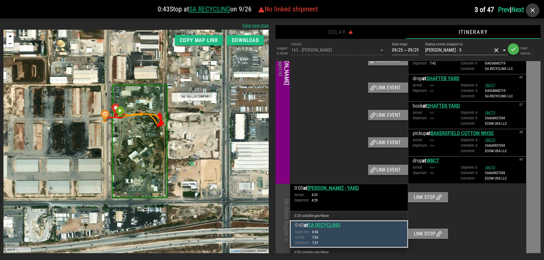
click at [535, 11] on icon "button" at bounding box center [533, 10] width 7 height 7
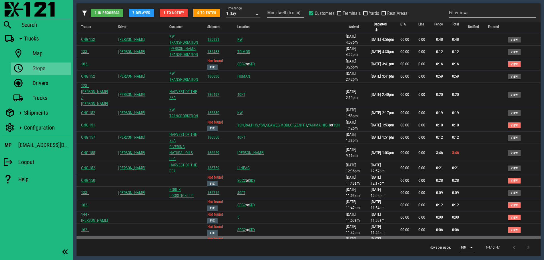
scroll to position [286, 0]
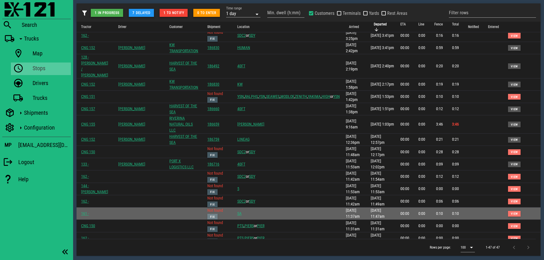
click at [215, 216] on span "Fix" at bounding box center [212, 217] width 5 height 3
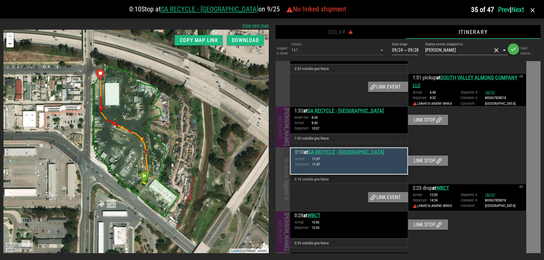
scroll to position [846, 0]
click at [371, 49] on div "Logged in driver ↓ Vehicle: 161 - Date range: 09/24 ~ 09/28 Display events assi…" at bounding box center [409, 51] width 266 height 20
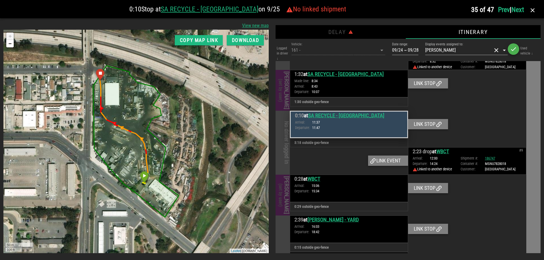
scroll to position [875, 0]
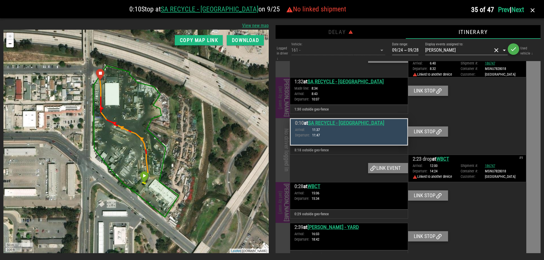
click at [494, 122] on div at bounding box center [467, 131] width 118 height 27
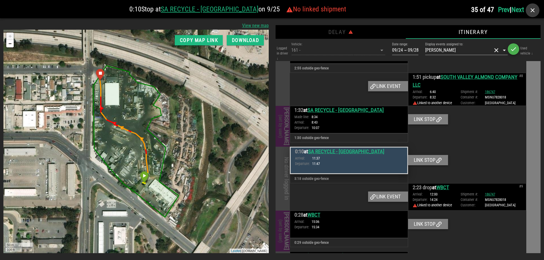
click at [532, 11] on icon "button" at bounding box center [533, 10] width 7 height 7
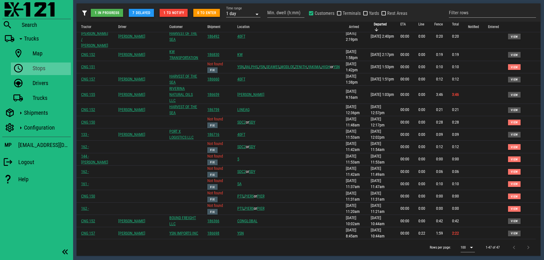
scroll to position [332, 0]
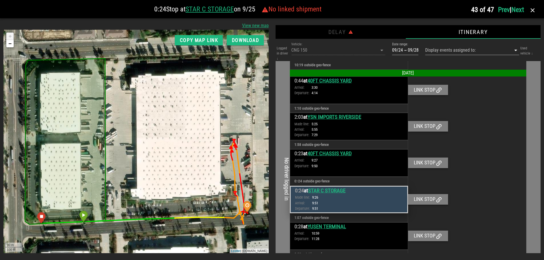
scroll to position [232, 0]
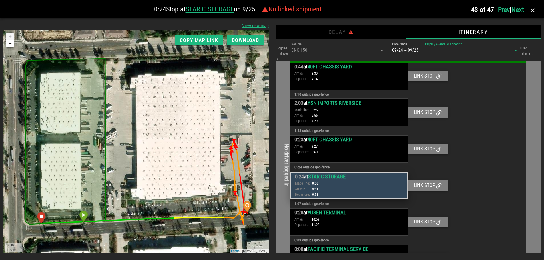
click at [453, 49] on input "Display events assigned to:" at bounding box center [465, 50] width 78 height 9
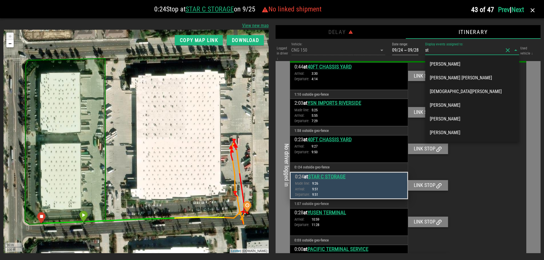
type input "ste"
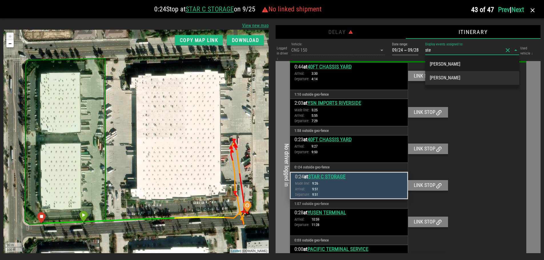
click at [458, 79] on div "[PERSON_NAME]" at bounding box center [472, 77] width 85 height 5
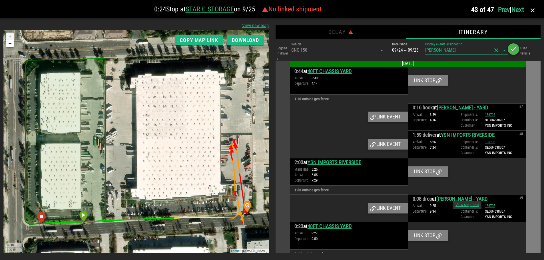
scroll to position [391, 0]
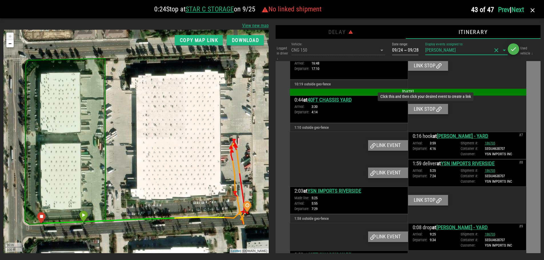
click at [433, 108] on div "Link stop" at bounding box center [428, 109] width 40 height 10
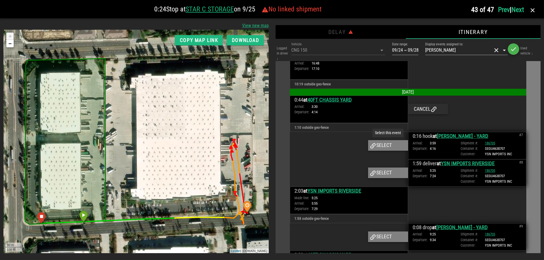
click at [386, 145] on div "Select" at bounding box center [388, 145] width 40 height 10
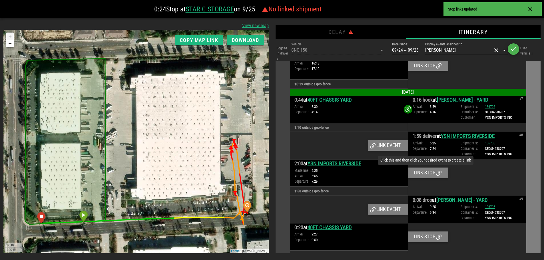
click at [434, 174] on div "Link stop" at bounding box center [428, 173] width 40 height 10
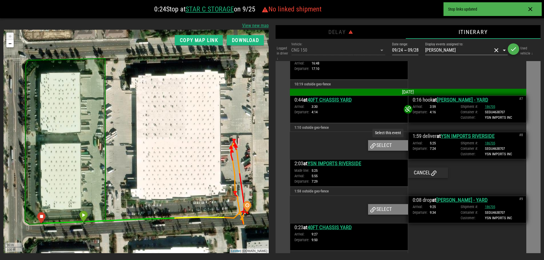
click at [384, 148] on div "Select" at bounding box center [388, 145] width 40 height 10
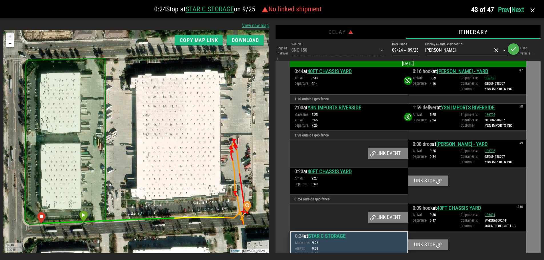
scroll to position [448, 0]
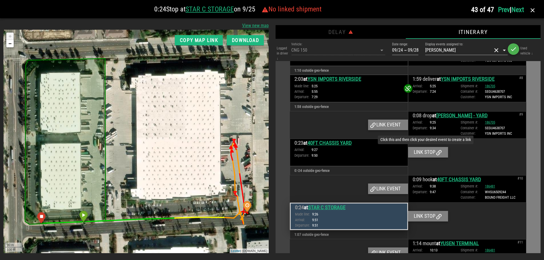
click at [424, 150] on div "Link stop" at bounding box center [428, 152] width 40 height 10
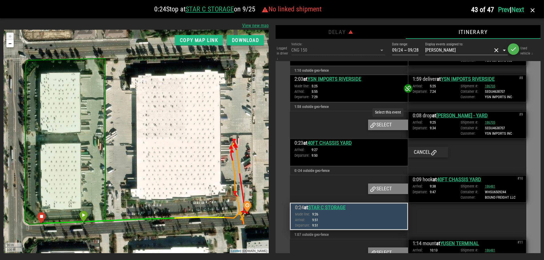
click at [388, 127] on div "Select" at bounding box center [388, 125] width 40 height 10
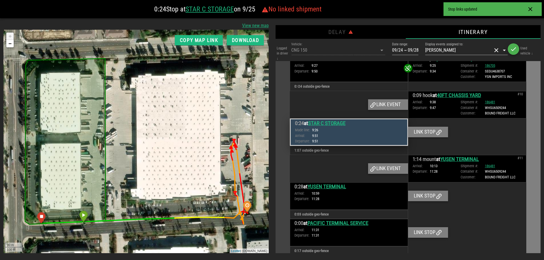
scroll to position [505, 0]
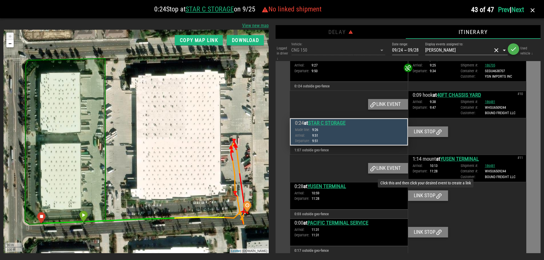
click at [427, 197] on div "Link stop" at bounding box center [428, 196] width 40 height 10
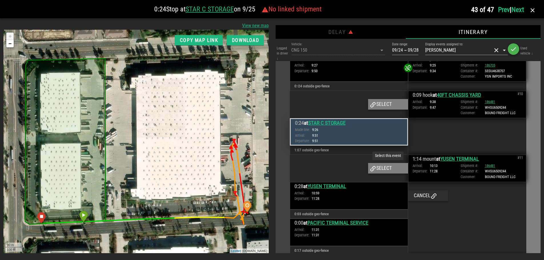
click at [386, 169] on div "Select" at bounding box center [388, 168] width 40 height 10
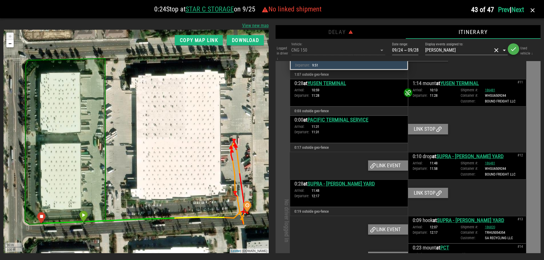
scroll to position [591, 0]
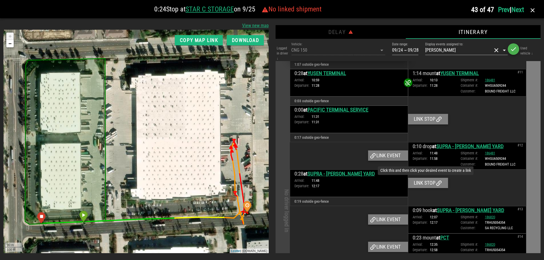
click at [426, 184] on div "Link stop" at bounding box center [428, 183] width 40 height 10
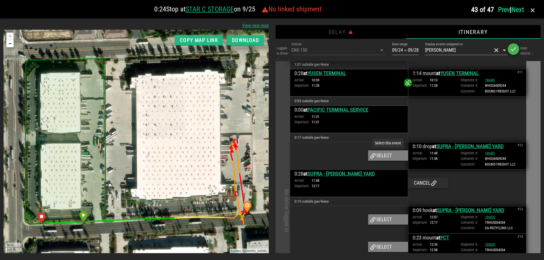
click at [391, 157] on div "Select" at bounding box center [388, 156] width 40 height 10
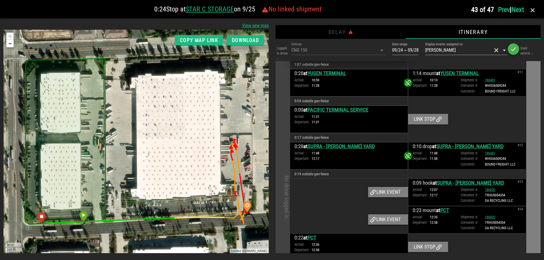
click at [488, 109] on div at bounding box center [467, 119] width 118 height 27
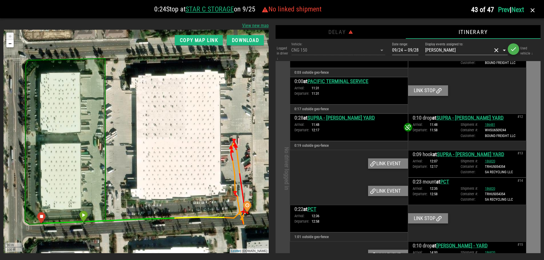
scroll to position [648, 0]
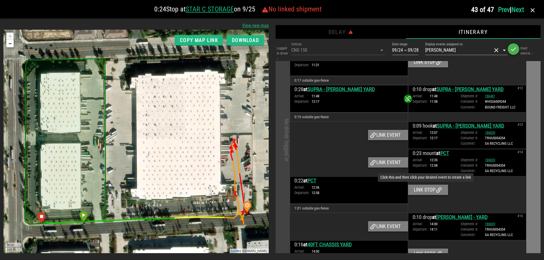
click at [425, 189] on div "Link stop" at bounding box center [428, 190] width 40 height 10
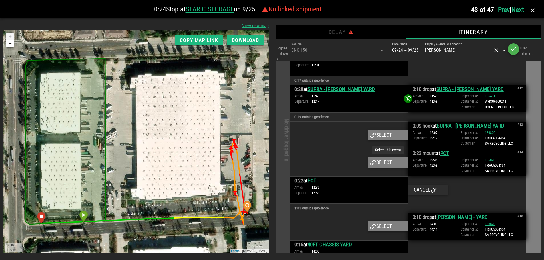
click at [388, 163] on div "Select" at bounding box center [388, 162] width 40 height 10
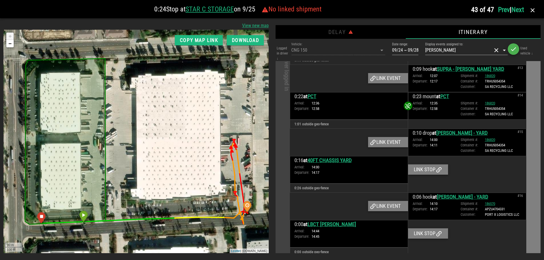
scroll to position [705, 0]
click at [391, 142] on div "Link event" at bounding box center [388, 142] width 40 height 10
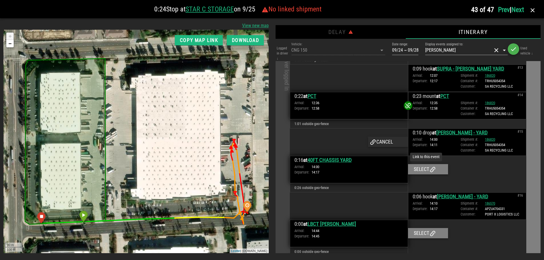
click at [424, 168] on div "Select" at bounding box center [428, 169] width 40 height 10
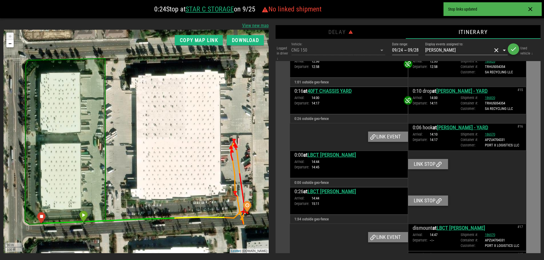
scroll to position [749, 0]
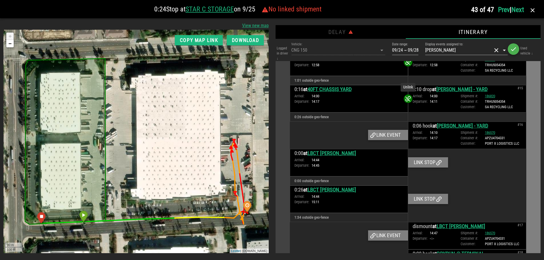
click at [407, 100] on icon at bounding box center [408, 98] width 7 height 7
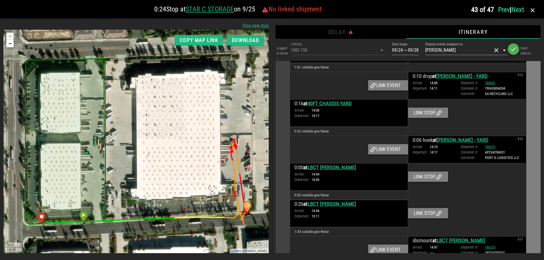
scroll to position [764, 0]
